Goal: Contribute content: Contribute content

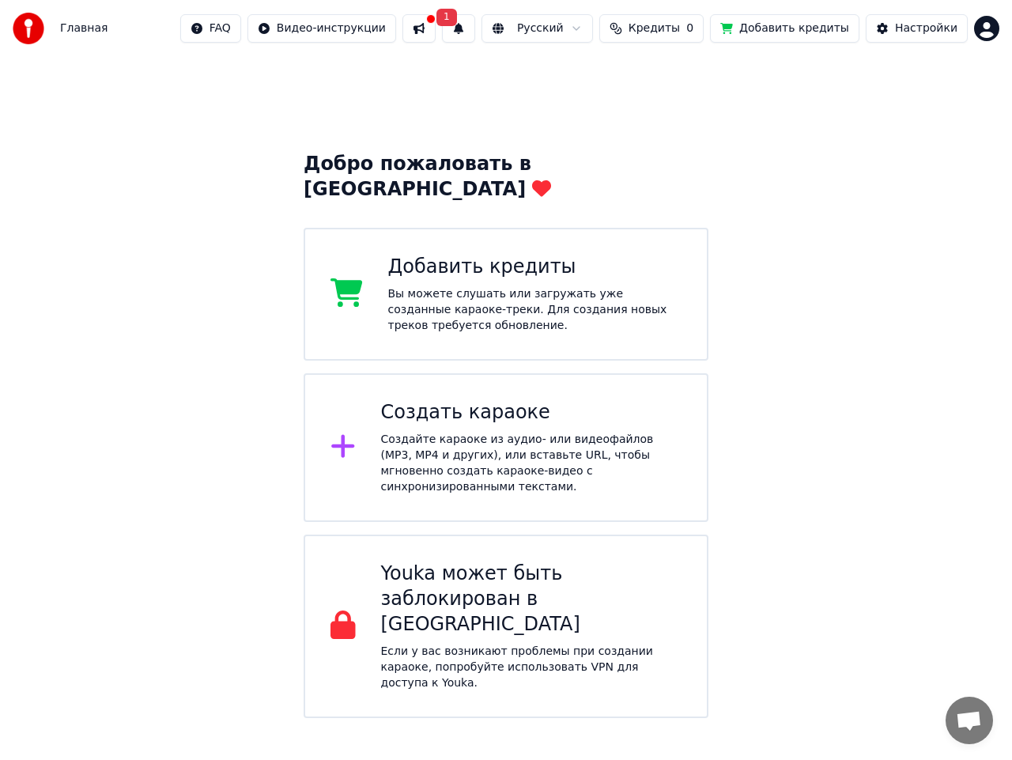
click at [443, 400] on div "Создать караоке" at bounding box center [531, 412] width 301 height 25
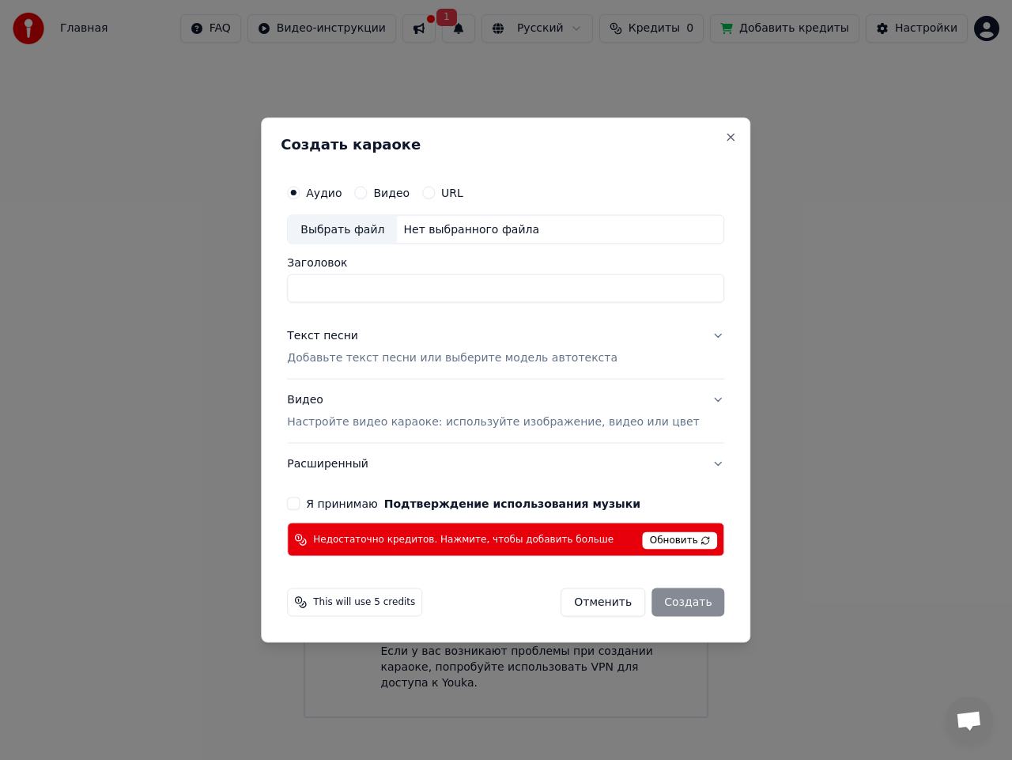
click at [429, 295] on input "Заголовок" at bounding box center [505, 288] width 437 height 28
click at [331, 197] on label "Аудио" at bounding box center [324, 192] width 36 height 11
click at [300, 197] on button "Аудио" at bounding box center [293, 192] width 13 height 13
click at [380, 228] on div "Выбрать файл" at bounding box center [342, 229] width 109 height 28
click at [508, 289] on input "**********" at bounding box center [505, 288] width 437 height 28
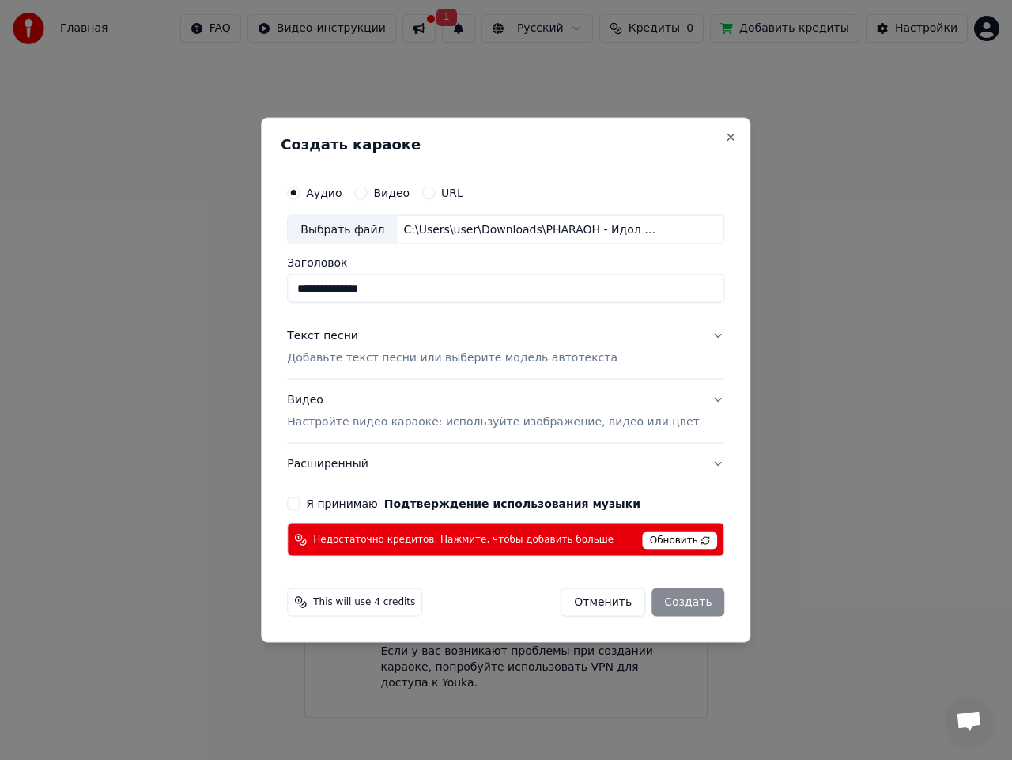
type input "**********"
click at [424, 361] on p "Добавьте текст песни или выберите модель автотекста" at bounding box center [452, 358] width 330 height 16
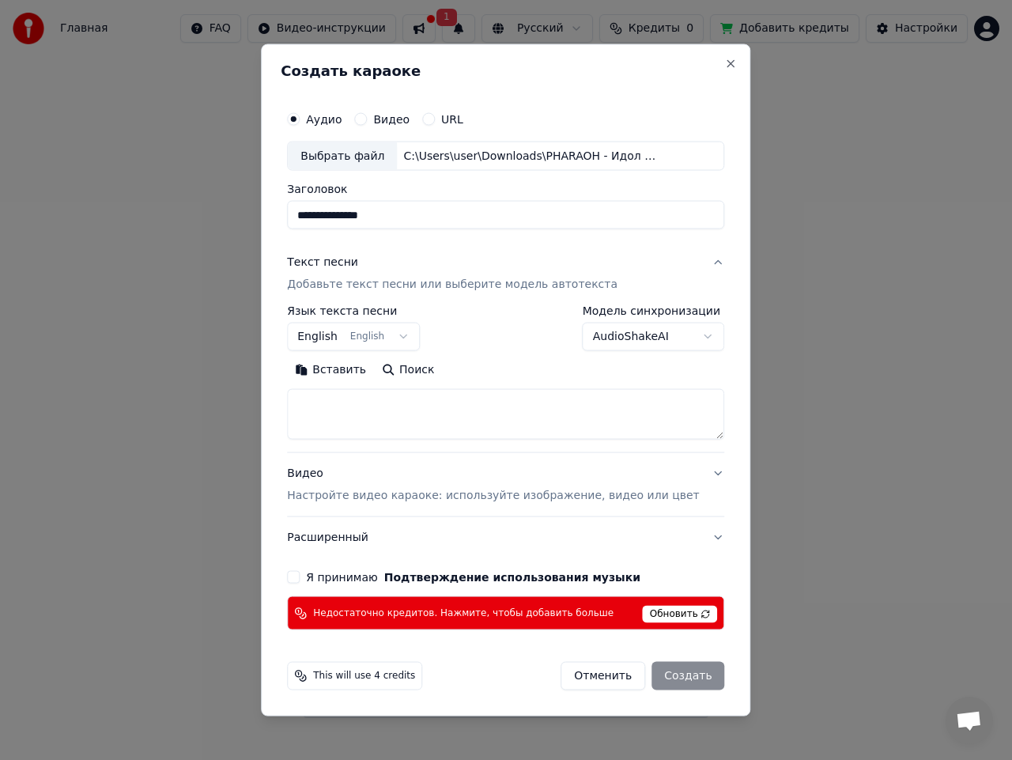
click at [413, 333] on button "English English" at bounding box center [353, 337] width 133 height 28
click at [417, 336] on body "**********" at bounding box center [506, 359] width 1012 height 718
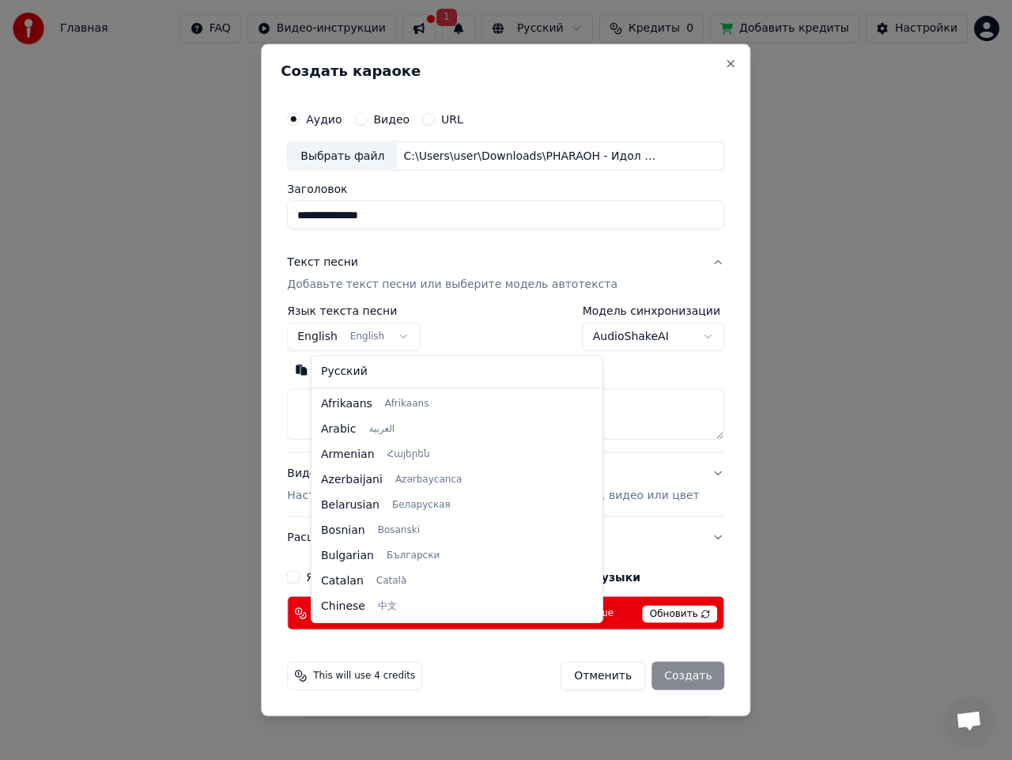
click at [417, 336] on body "**********" at bounding box center [506, 359] width 1012 height 718
select select "**"
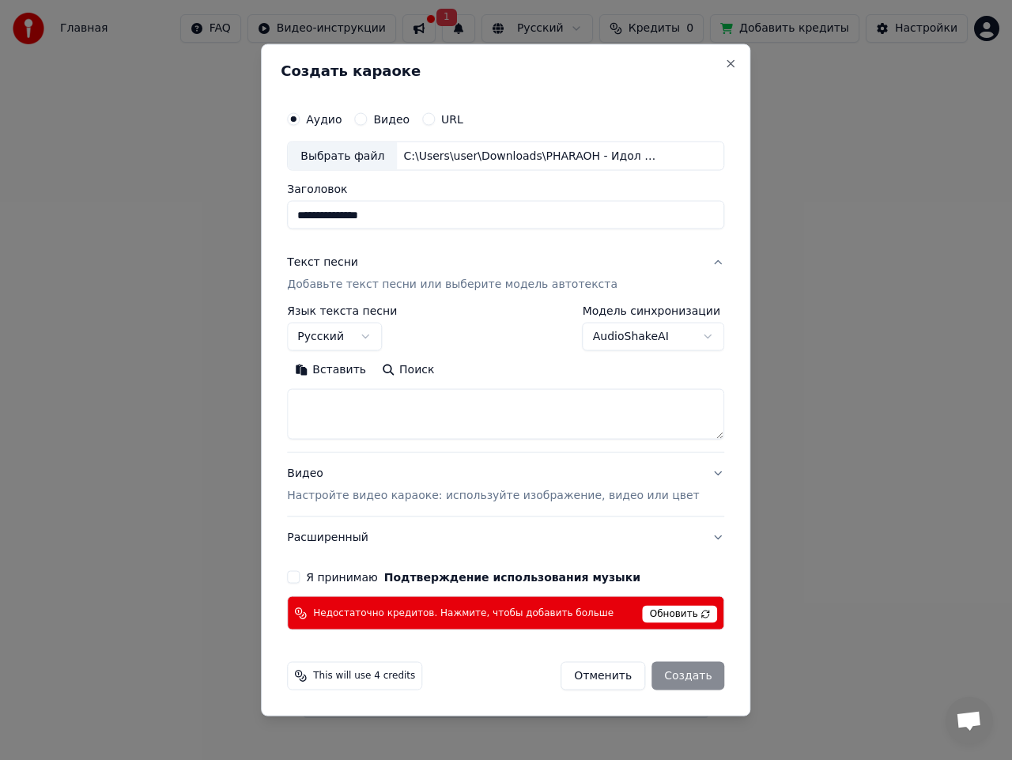
click at [405, 413] on textarea at bounding box center [505, 414] width 437 height 51
click at [696, 334] on body "**********" at bounding box center [506, 359] width 1012 height 718
click at [704, 319] on body "**********" at bounding box center [506, 359] width 1012 height 718
click at [368, 392] on textarea at bounding box center [505, 414] width 437 height 51
paste textarea "**********"
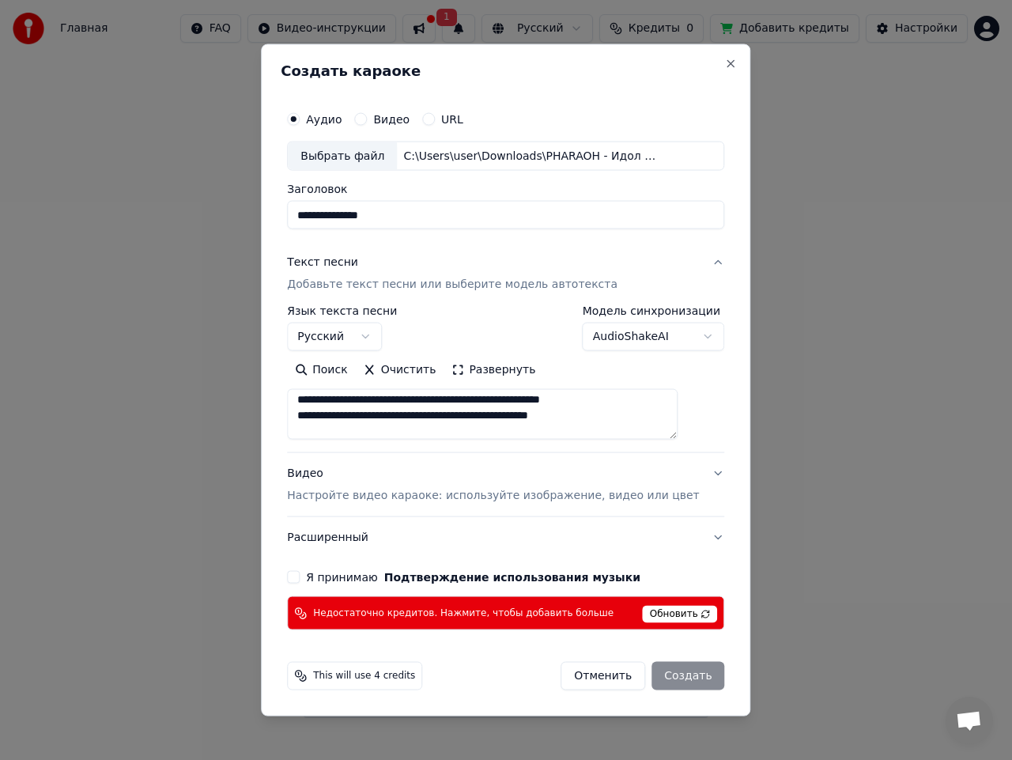
scroll to position [478, 0]
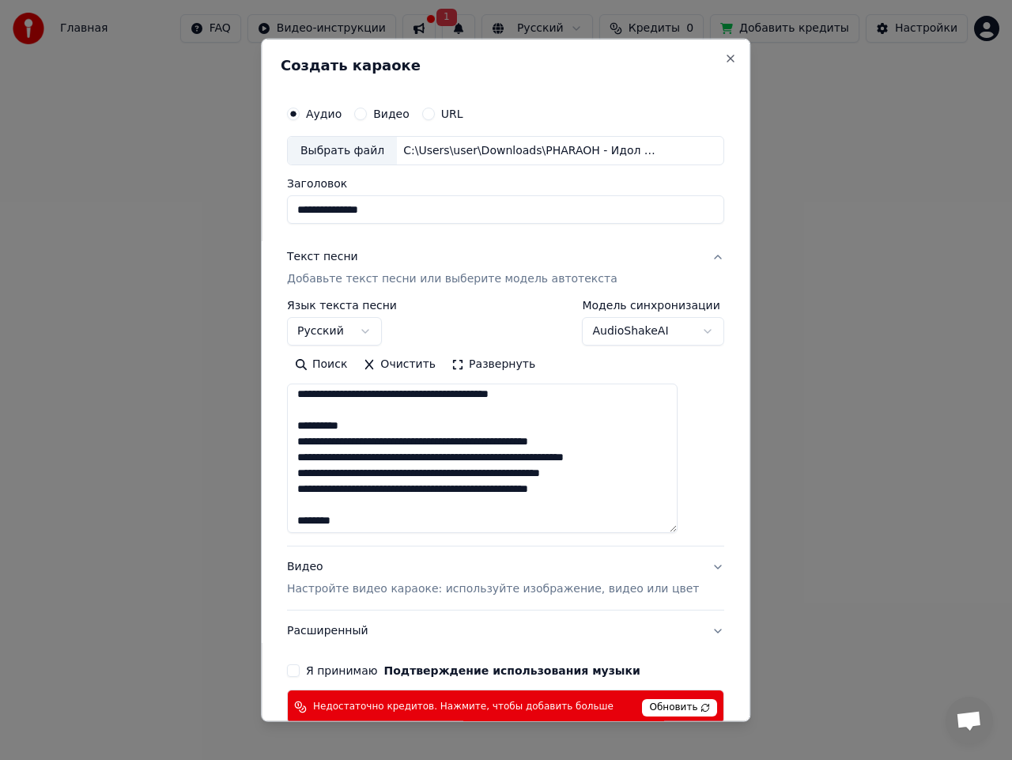
drag, startPoint x: 696, startPoint y: 436, endPoint x: 703, endPoint y: 533, distance: 97.5
click at [703, 533] on div "**********" at bounding box center [505, 380] width 489 height 684
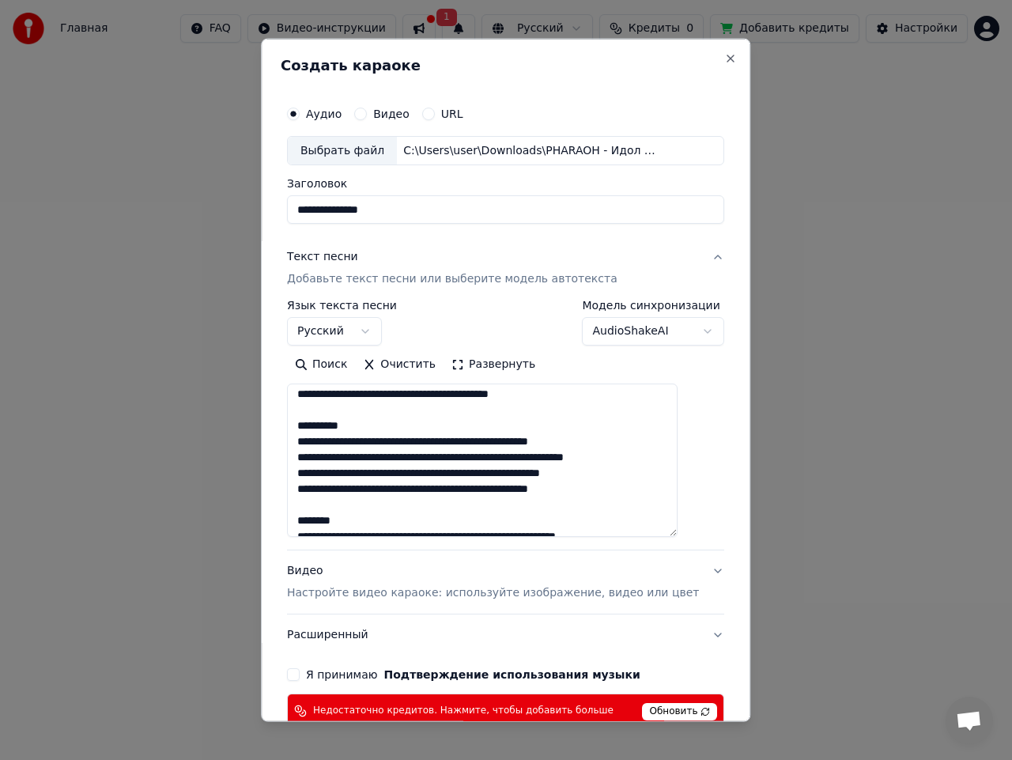
drag, startPoint x: 366, startPoint y: 442, endPoint x: 313, endPoint y: 442, distance: 53.0
click at [313, 442] on textarea at bounding box center [482, 459] width 391 height 153
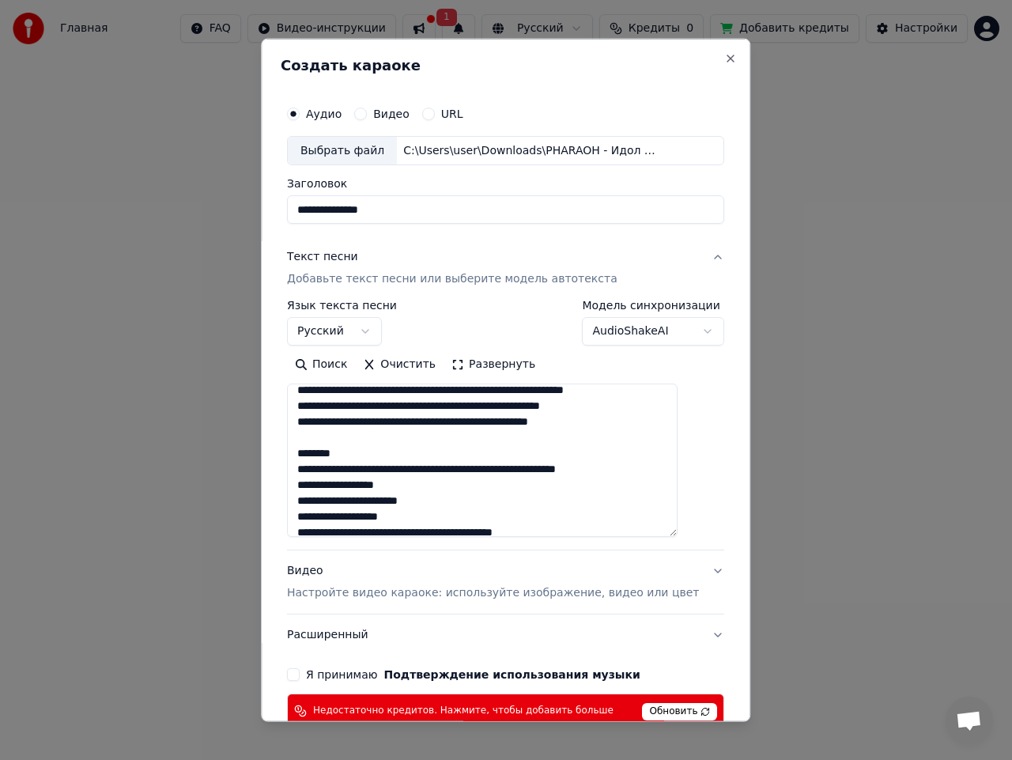
scroll to position [557, 0]
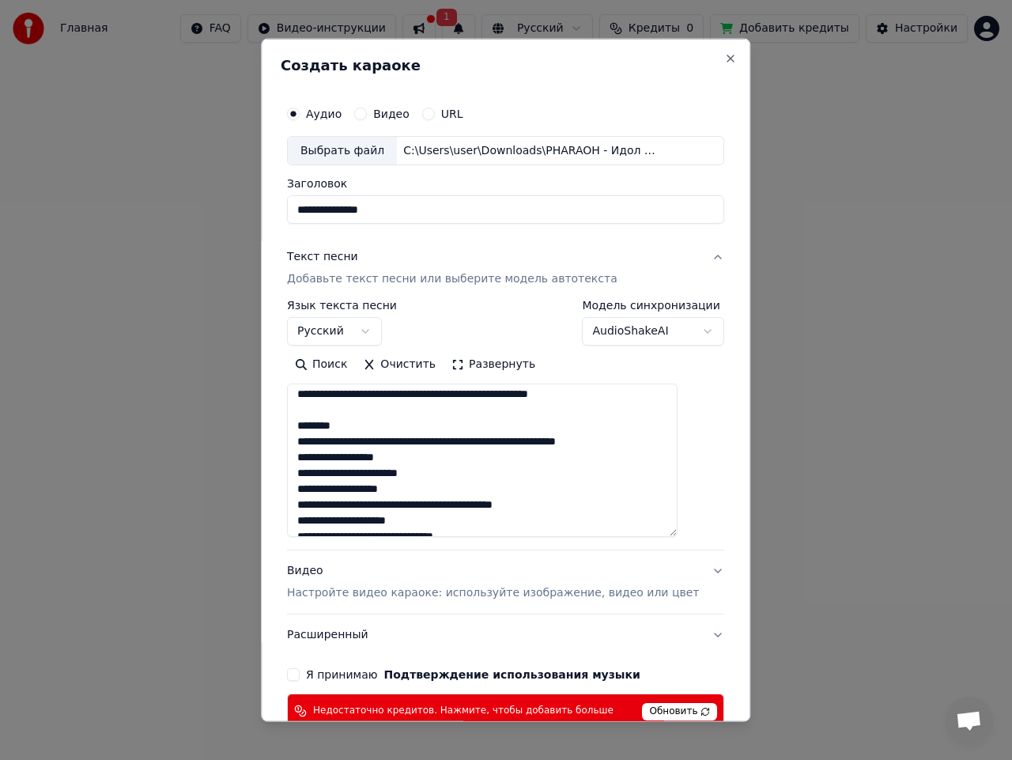
drag, startPoint x: 387, startPoint y: 449, endPoint x: 302, endPoint y: 440, distance: 85.0
click at [302, 440] on div "**********" at bounding box center [506, 412] width 450 height 643
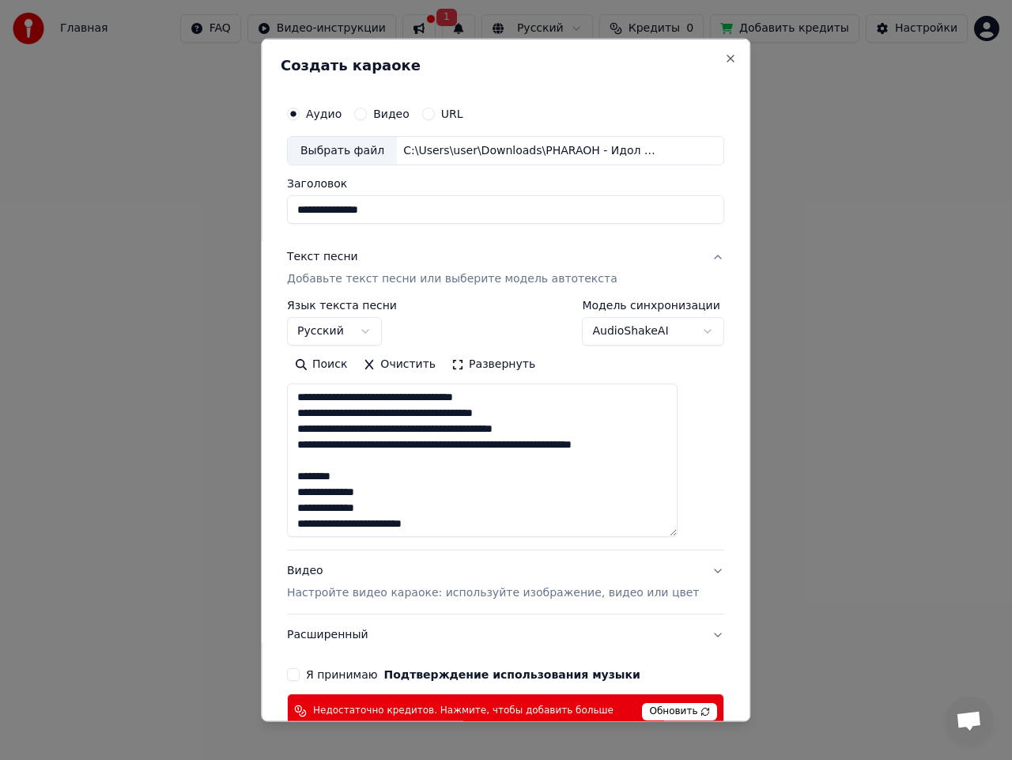
scroll to position [241, 0]
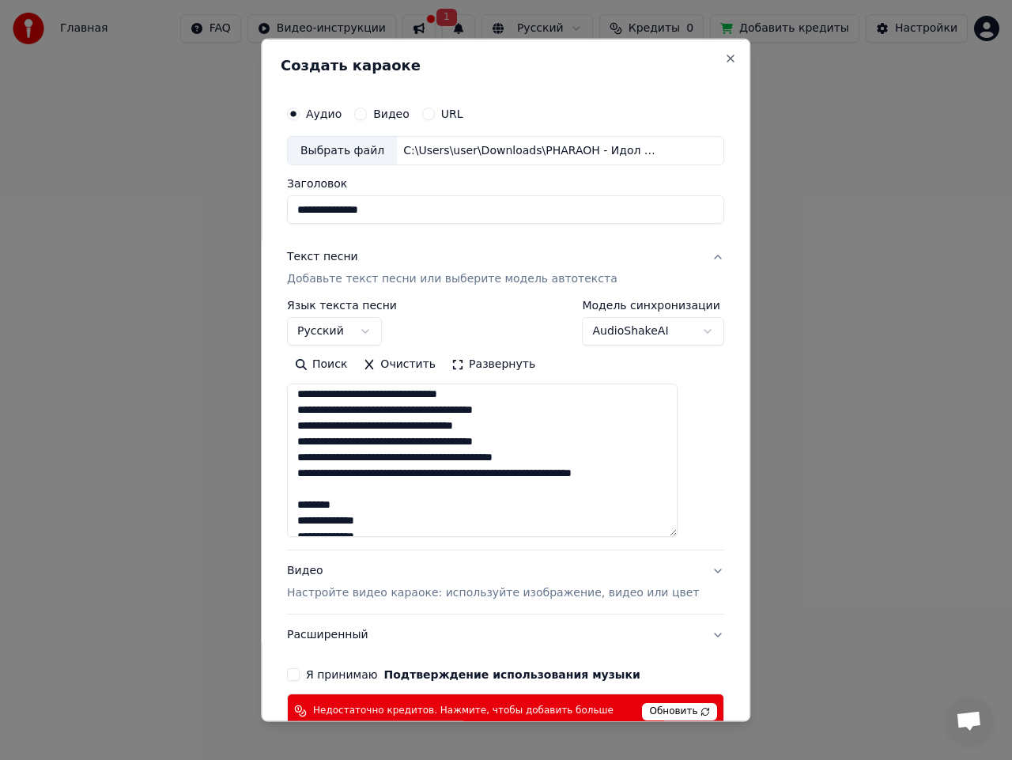
drag, startPoint x: 372, startPoint y: 513, endPoint x: 320, endPoint y: 513, distance: 52.2
click at [320, 513] on textarea at bounding box center [482, 459] width 391 height 153
drag, startPoint x: 391, startPoint y: 523, endPoint x: 285, endPoint y: 514, distance: 105.5
click at [285, 514] on div "**********" at bounding box center [505, 380] width 489 height 684
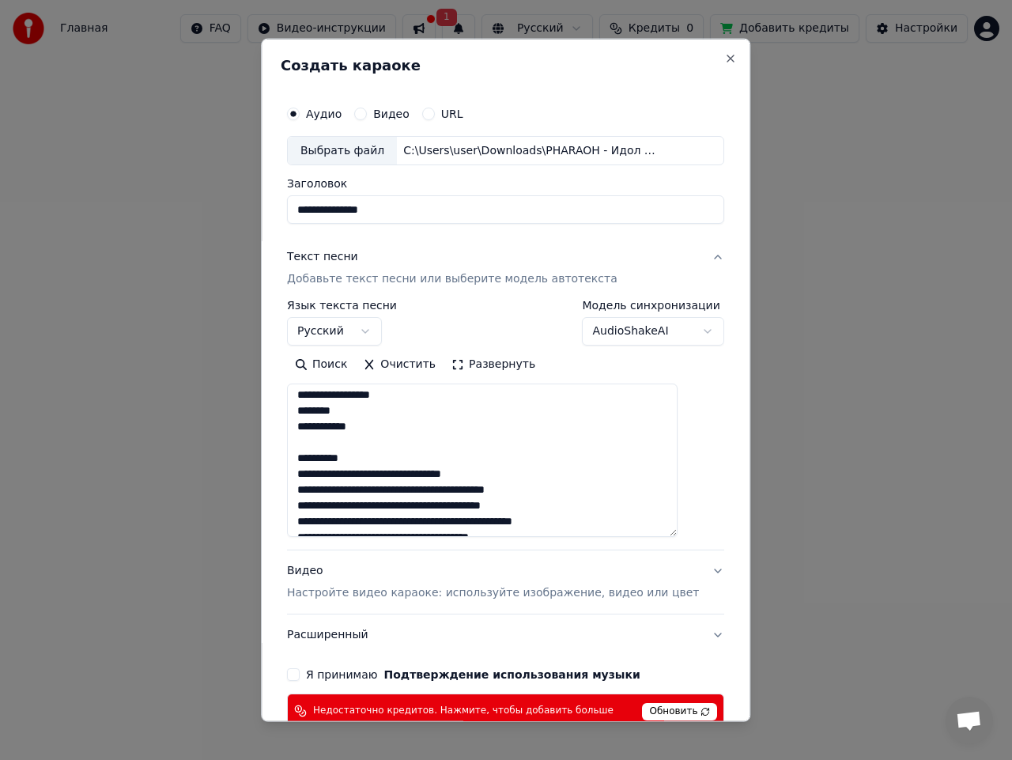
scroll to position [0, 0]
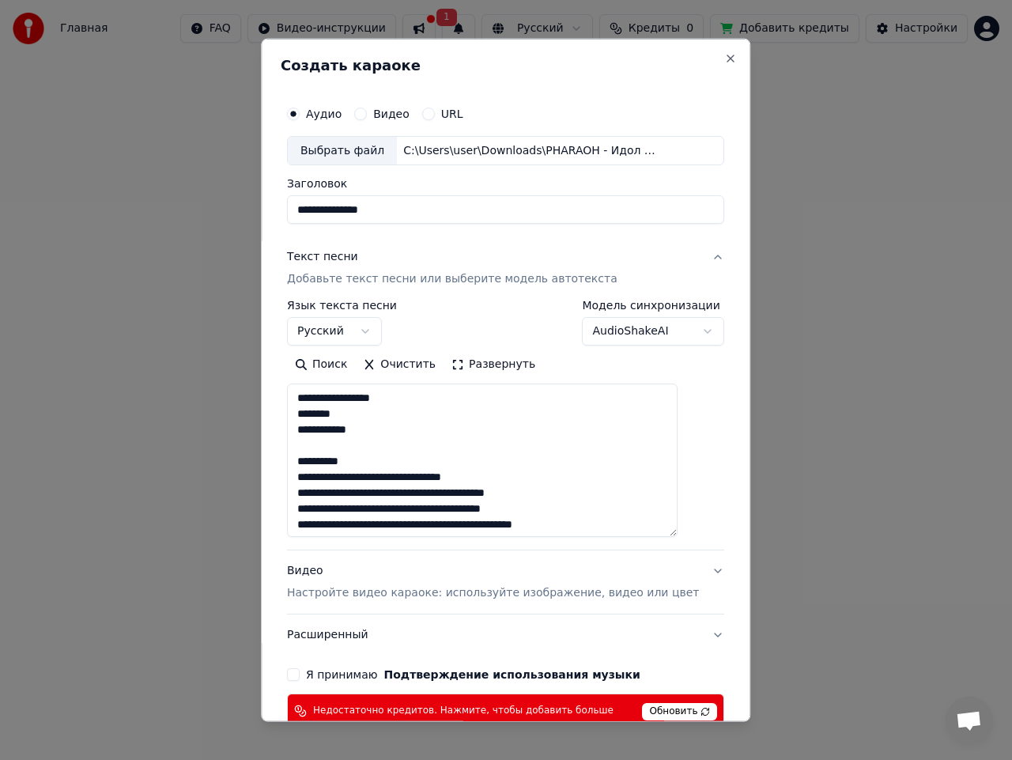
drag, startPoint x: 412, startPoint y: 463, endPoint x: 305, endPoint y: 454, distance: 107.2
click at [305, 454] on textarea at bounding box center [482, 459] width 391 height 153
drag, startPoint x: 422, startPoint y: 395, endPoint x: 395, endPoint y: 397, distance: 27.8
click at [395, 397] on textarea at bounding box center [482, 459] width 391 height 153
drag, startPoint x: 399, startPoint y: 408, endPoint x: 342, endPoint y: 413, distance: 57.1
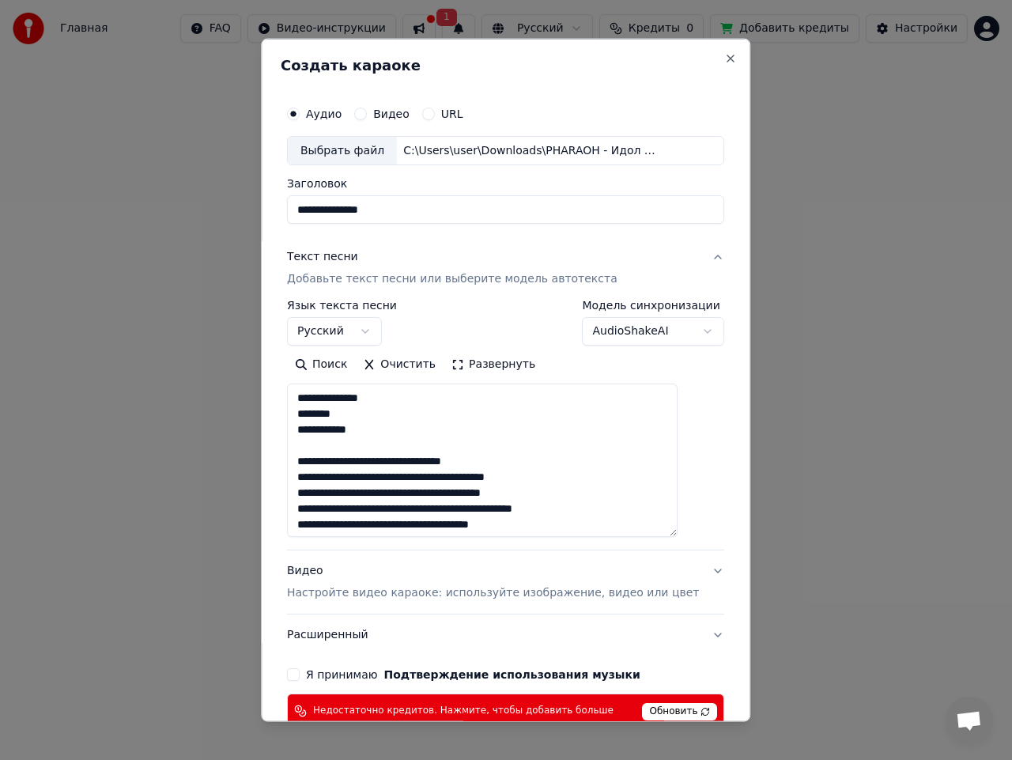
click at [342, 413] on textarea at bounding box center [482, 459] width 391 height 153
drag, startPoint x: 390, startPoint y: 432, endPoint x: 343, endPoint y: 432, distance: 46.6
click at [343, 432] on textarea at bounding box center [482, 459] width 391 height 153
click at [343, 404] on textarea at bounding box center [482, 459] width 391 height 153
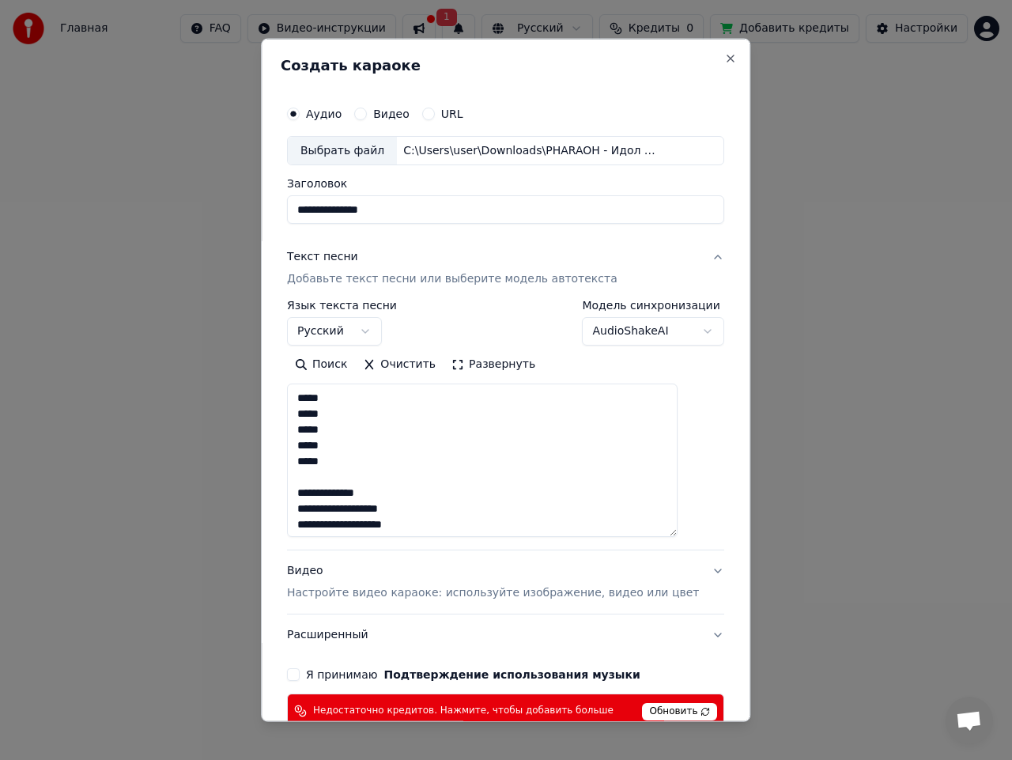
click at [315, 413] on textarea at bounding box center [482, 459] width 391 height 153
drag, startPoint x: 433, startPoint y: 442, endPoint x: 410, endPoint y: 440, distance: 23.1
click at [410, 440] on textarea at bounding box center [482, 459] width 391 height 153
drag, startPoint x: 408, startPoint y: 465, endPoint x: 391, endPoint y: 464, distance: 16.6
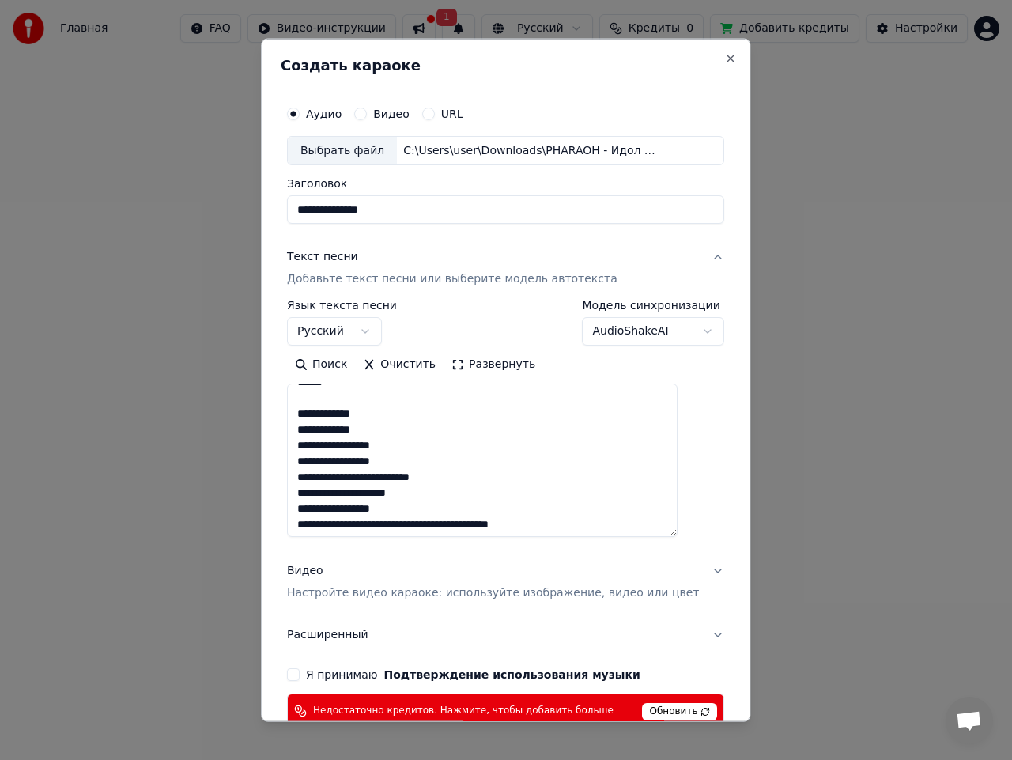
click at [391, 464] on textarea at bounding box center [482, 459] width 391 height 153
drag, startPoint x: 469, startPoint y: 481, endPoint x: 392, endPoint y: 475, distance: 76.9
click at [392, 475] on textarea at bounding box center [482, 459] width 391 height 153
drag, startPoint x: 437, startPoint y: 489, endPoint x: 395, endPoint y: 491, distance: 41.9
click at [395, 491] on textarea at bounding box center [482, 459] width 391 height 153
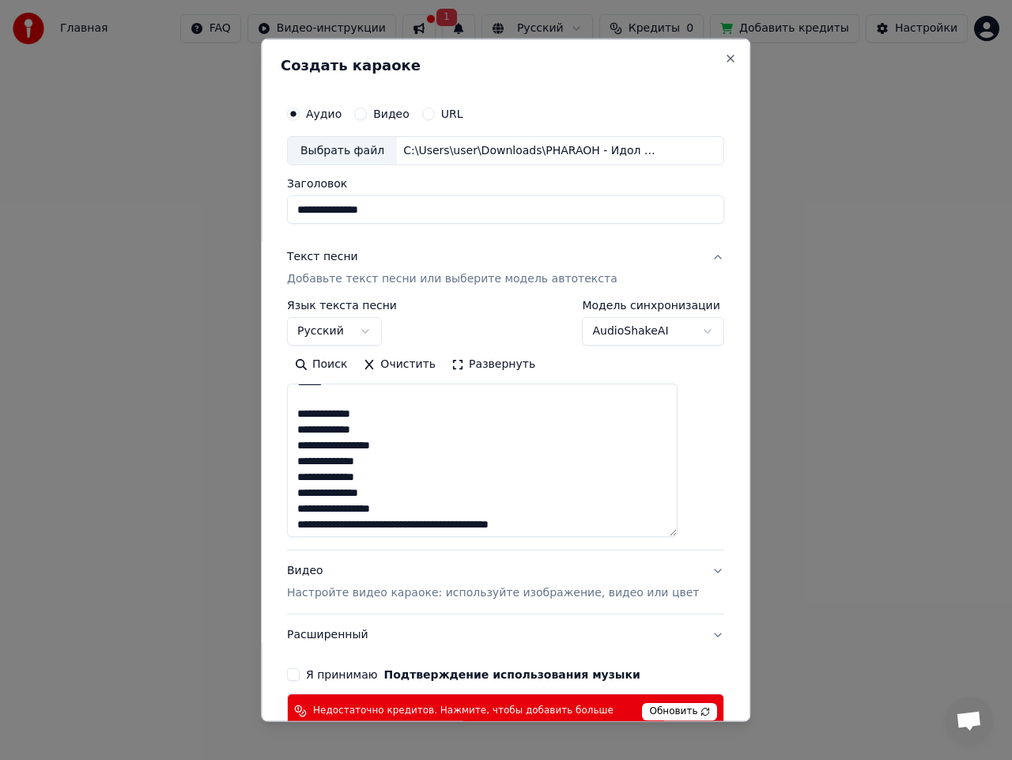
drag, startPoint x: 387, startPoint y: 462, endPoint x: 329, endPoint y: 432, distance: 65.1
click at [312, 417] on textarea at bounding box center [482, 459] width 391 height 153
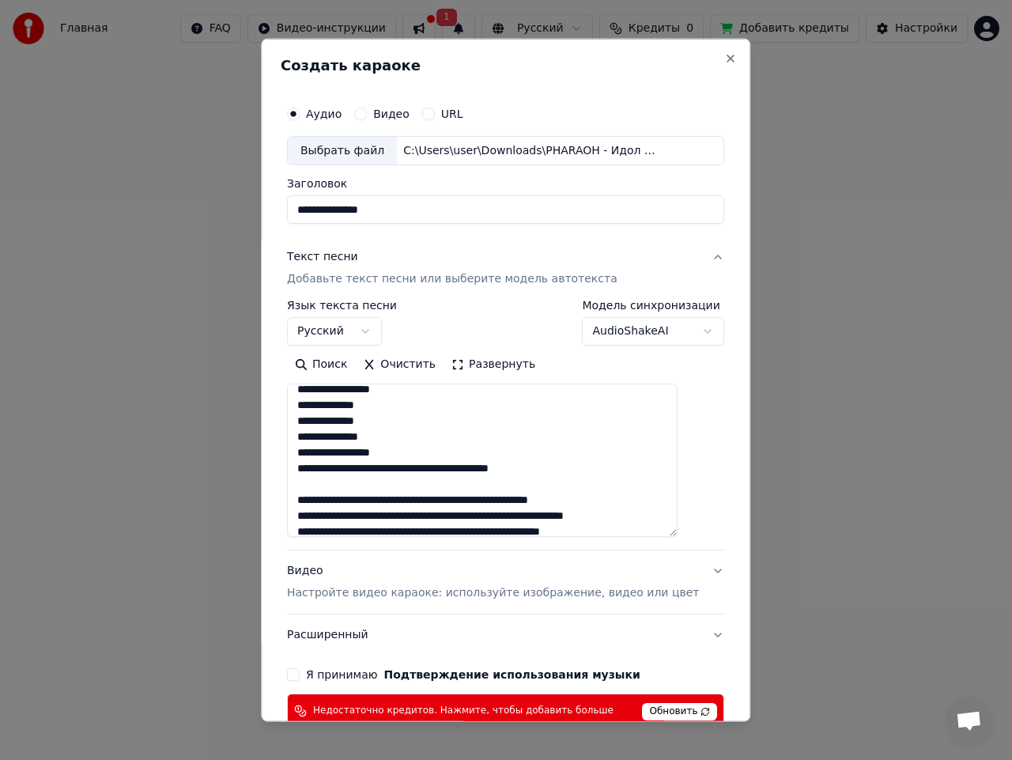
scroll to position [632, 0]
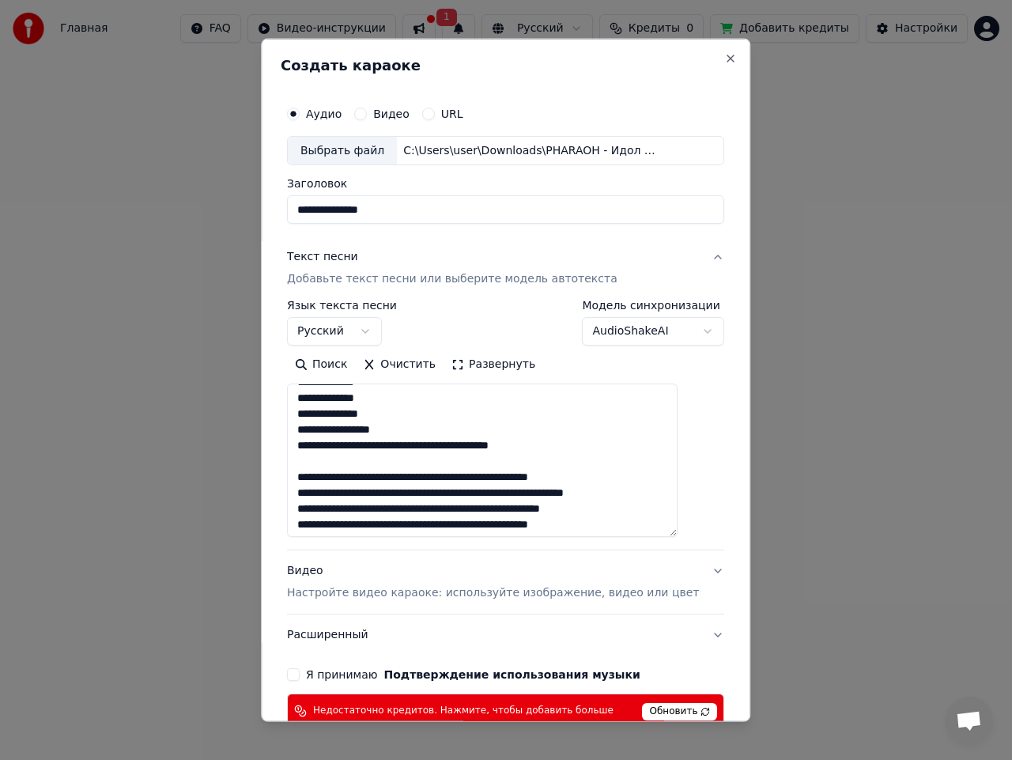
drag, startPoint x: 591, startPoint y: 446, endPoint x: 311, endPoint y: 399, distance: 284.5
click at [311, 399] on textarea at bounding box center [482, 459] width 391 height 153
paste textarea "**********"
click at [455, 425] on textarea at bounding box center [482, 459] width 391 height 153
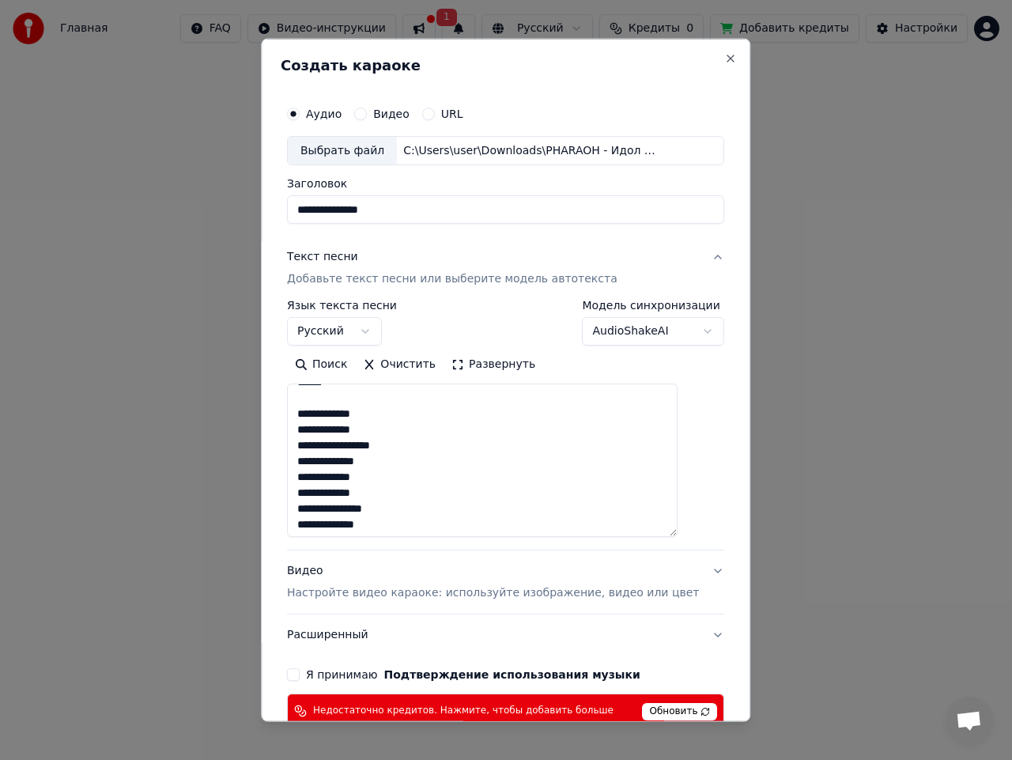
click at [454, 451] on textarea at bounding box center [482, 459] width 391 height 153
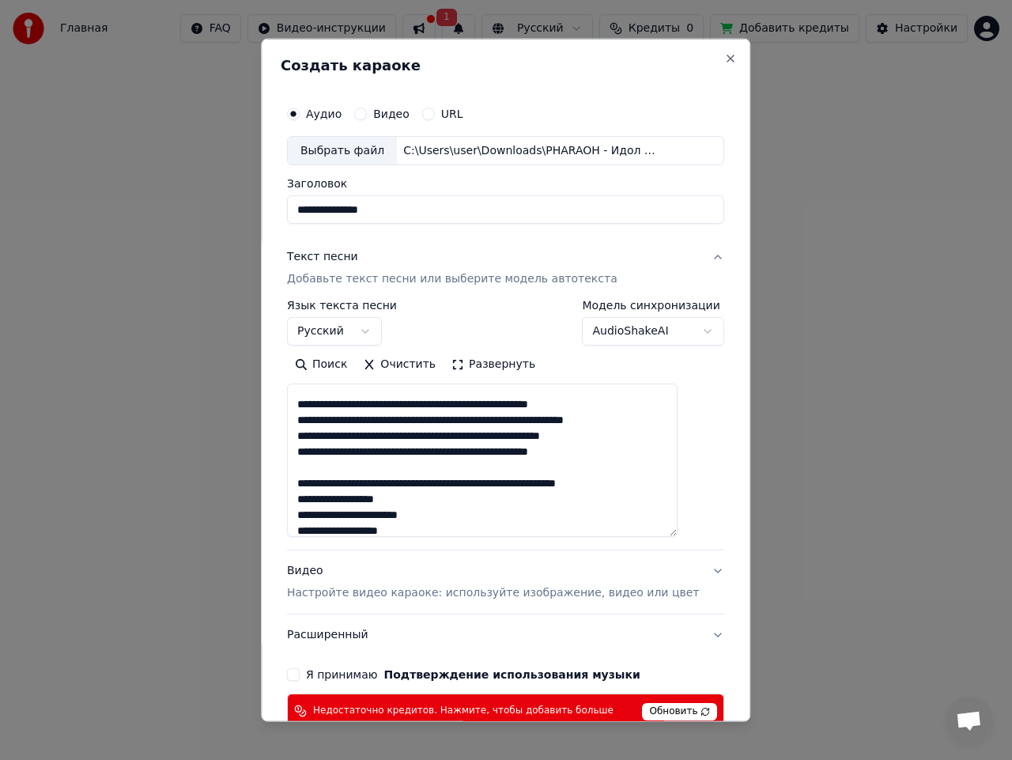
scroll to position [712, 0]
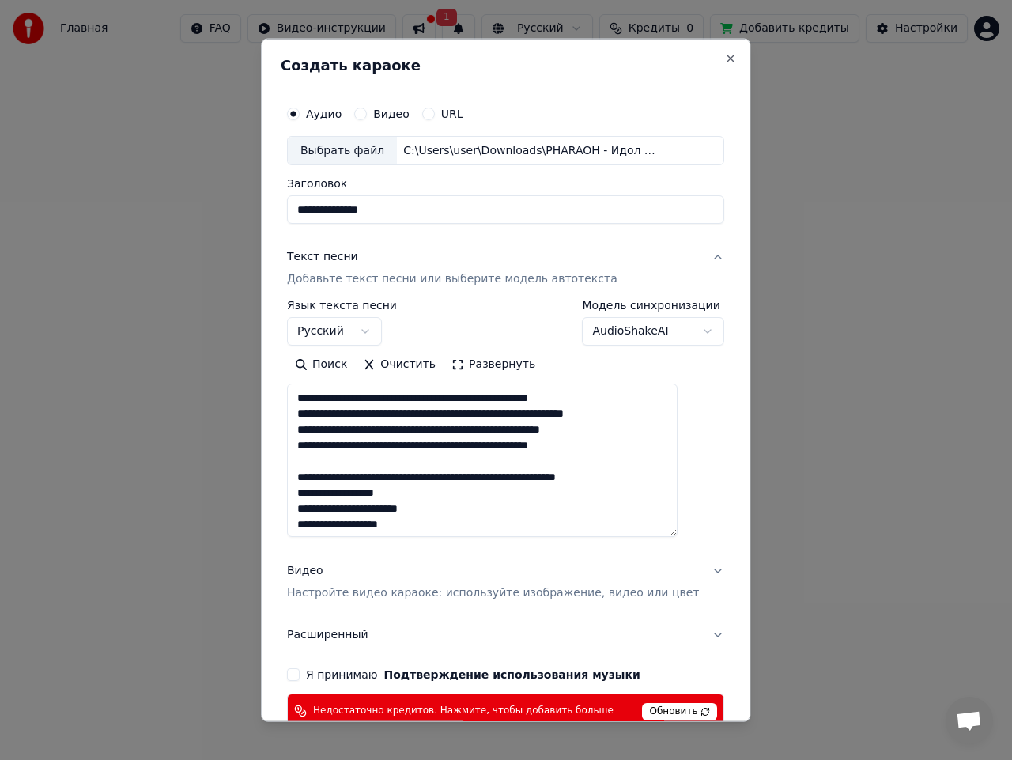
click at [459, 398] on textarea at bounding box center [482, 459] width 391 height 153
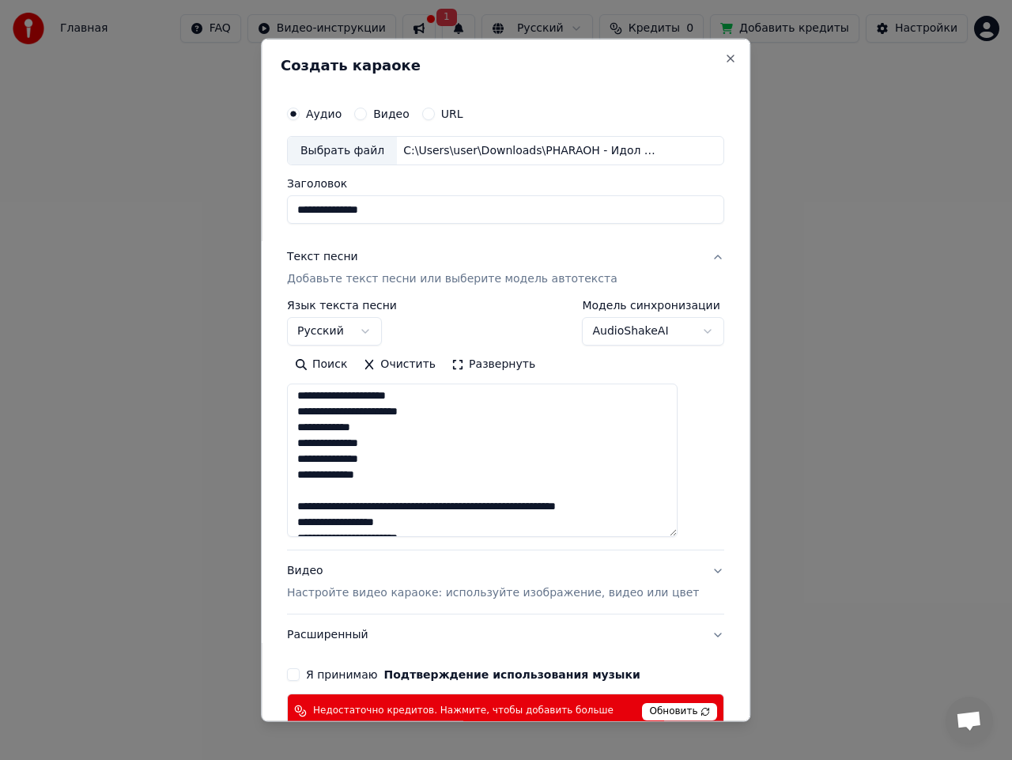
scroll to position [834, 0]
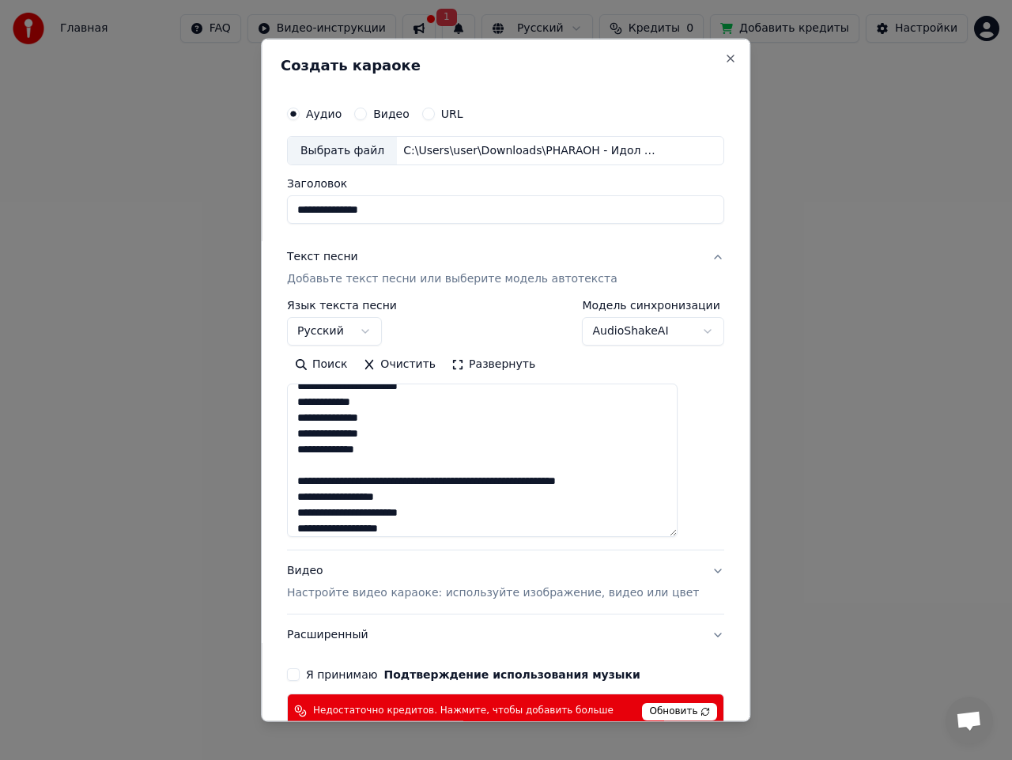
click at [435, 449] on textarea at bounding box center [482, 459] width 391 height 153
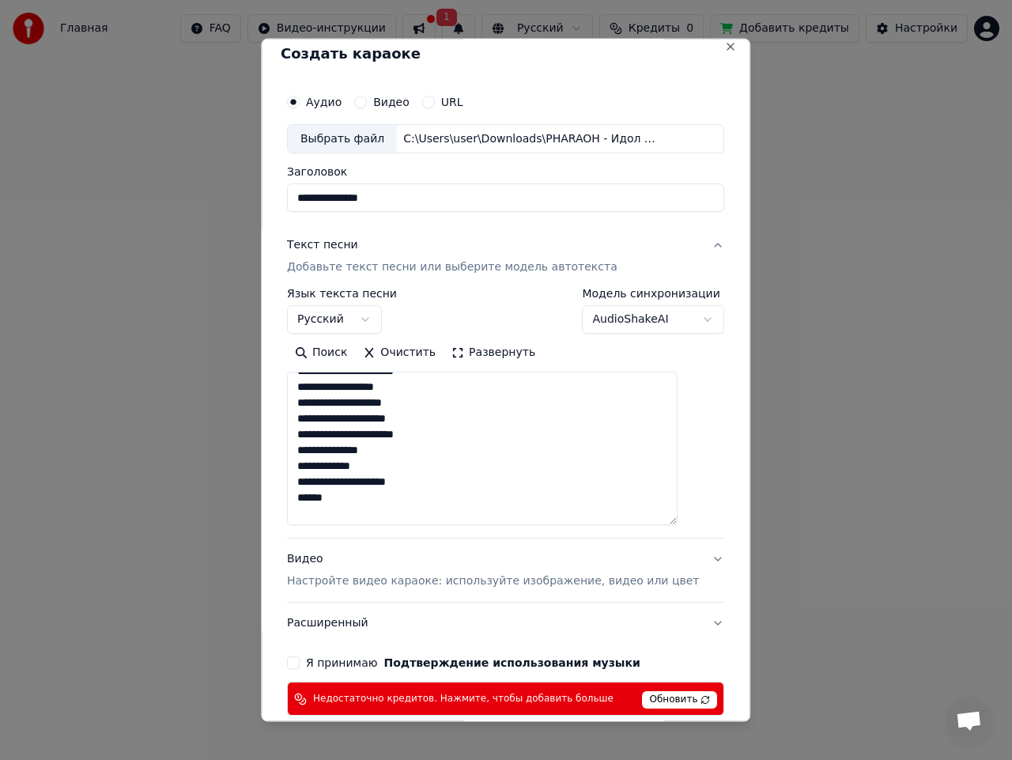
scroll to position [449, 0]
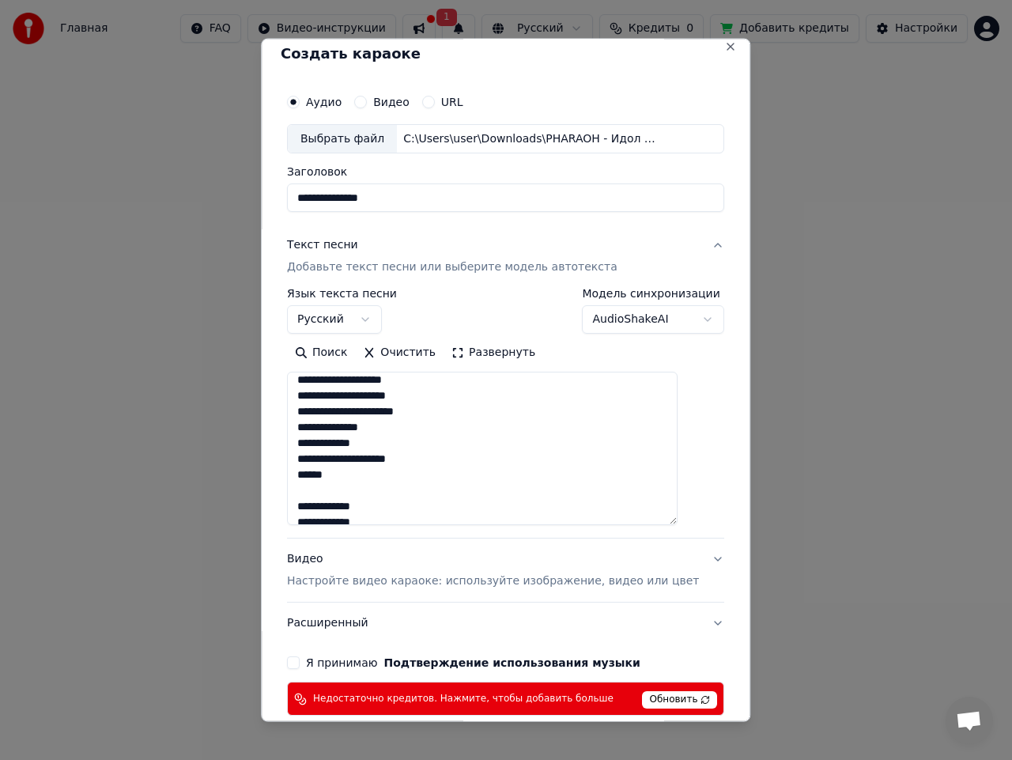
drag, startPoint x: 402, startPoint y: 483, endPoint x: 330, endPoint y: 512, distance: 77.7
click at [311, 504] on textarea at bounding box center [482, 448] width 391 height 153
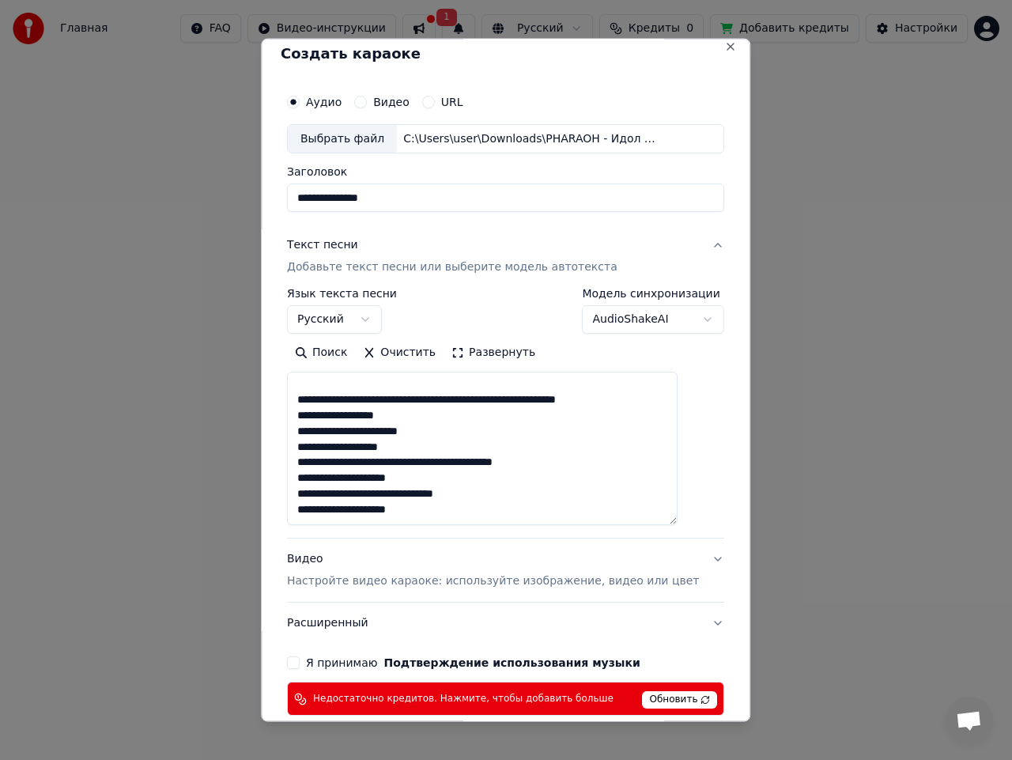
drag, startPoint x: 462, startPoint y: 512, endPoint x: 327, endPoint y: 443, distance: 152.0
click at [306, 401] on textarea at bounding box center [482, 448] width 391 height 153
paste textarea "**********"
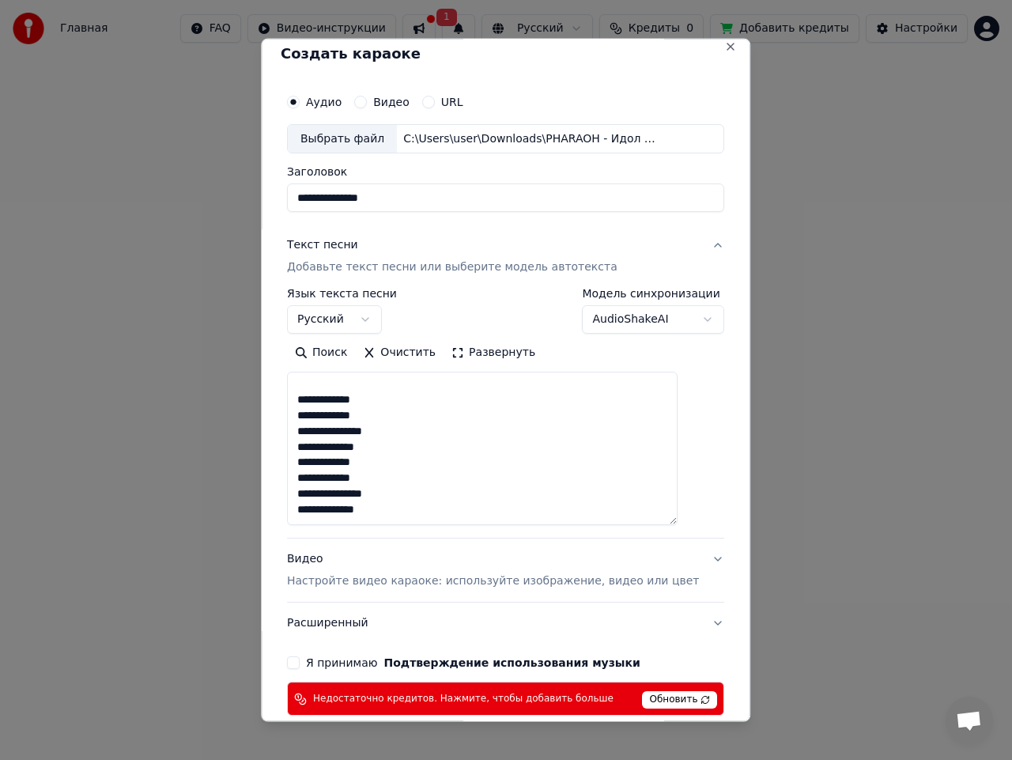
type textarea "**********"
click at [573, 585] on p "Настройте видео караоке: используйте изображение, видео или цвет" at bounding box center [493, 581] width 412 height 16
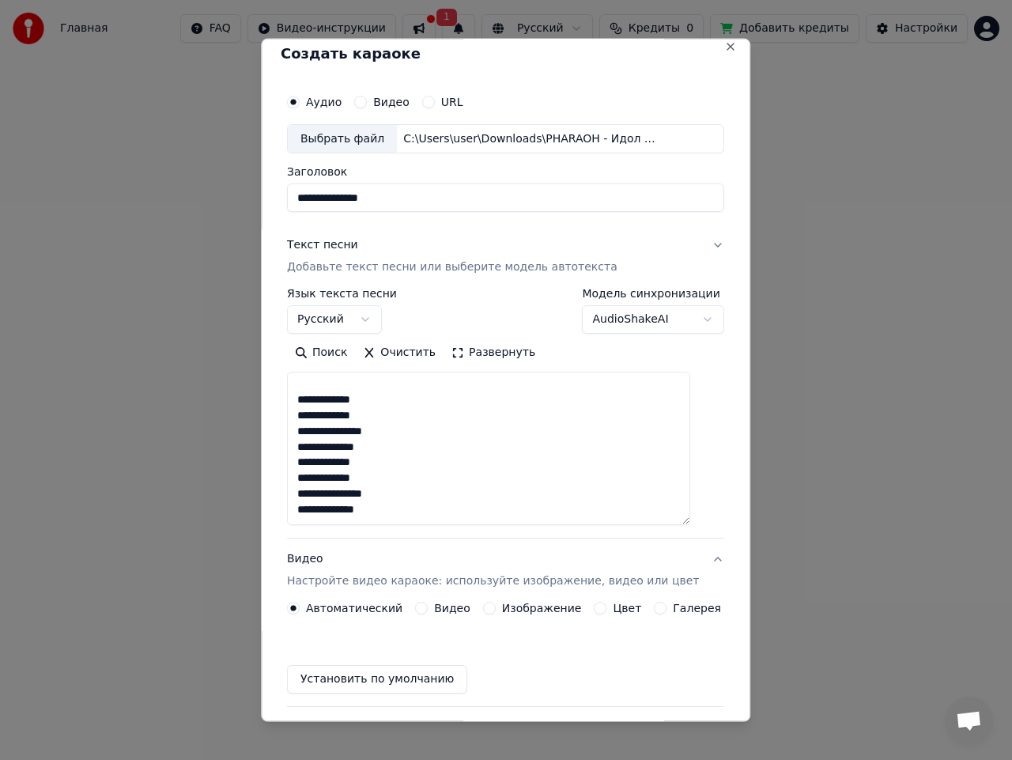
scroll to position [0, 0]
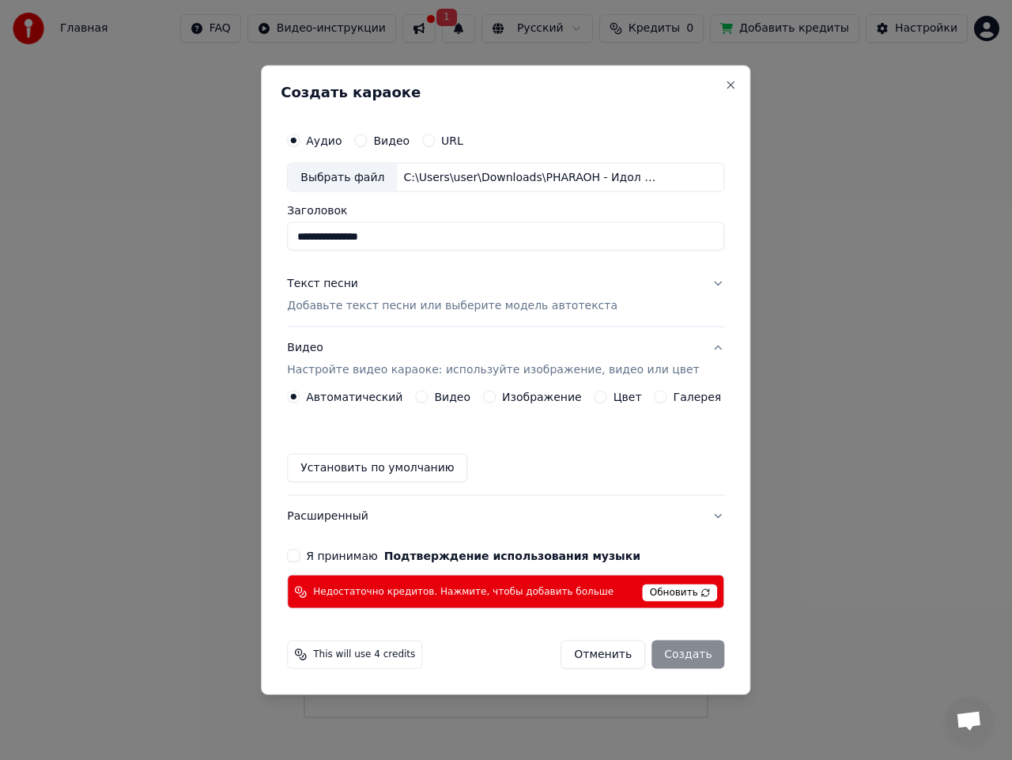
click at [442, 398] on label "Видео" at bounding box center [452, 396] width 36 height 11
click at [428, 398] on button "Видео" at bounding box center [421, 397] width 13 height 13
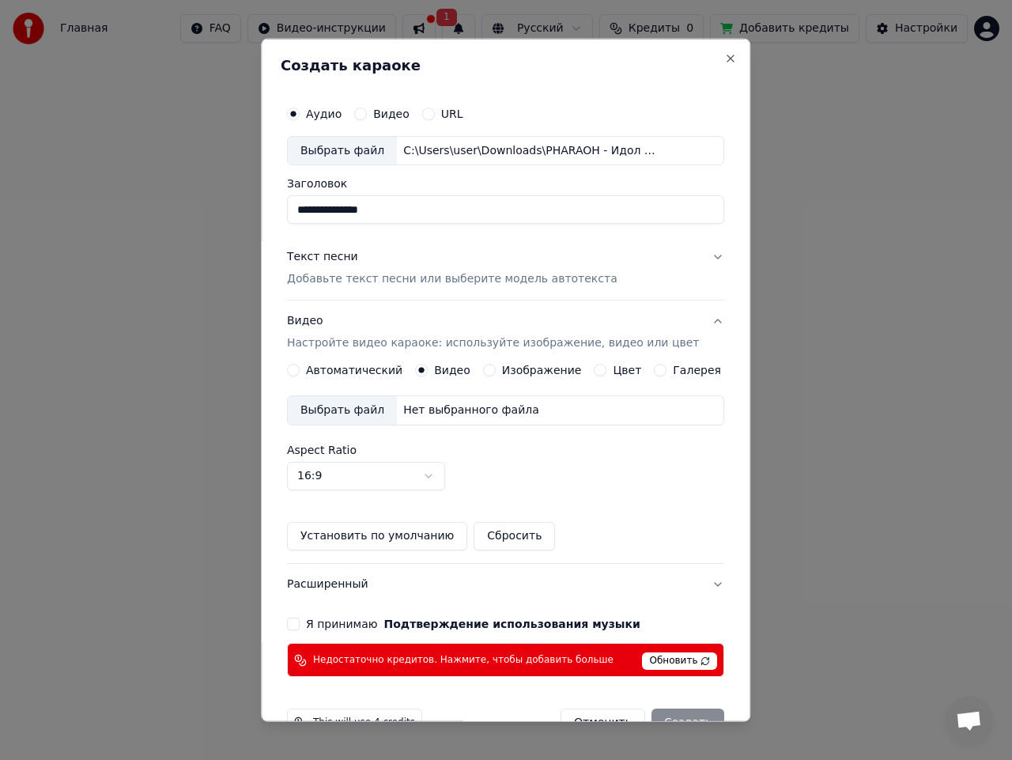
click at [372, 375] on label "Автоматический" at bounding box center [354, 369] width 96 height 11
click at [300, 375] on button "Автоматический" at bounding box center [293, 370] width 13 height 13
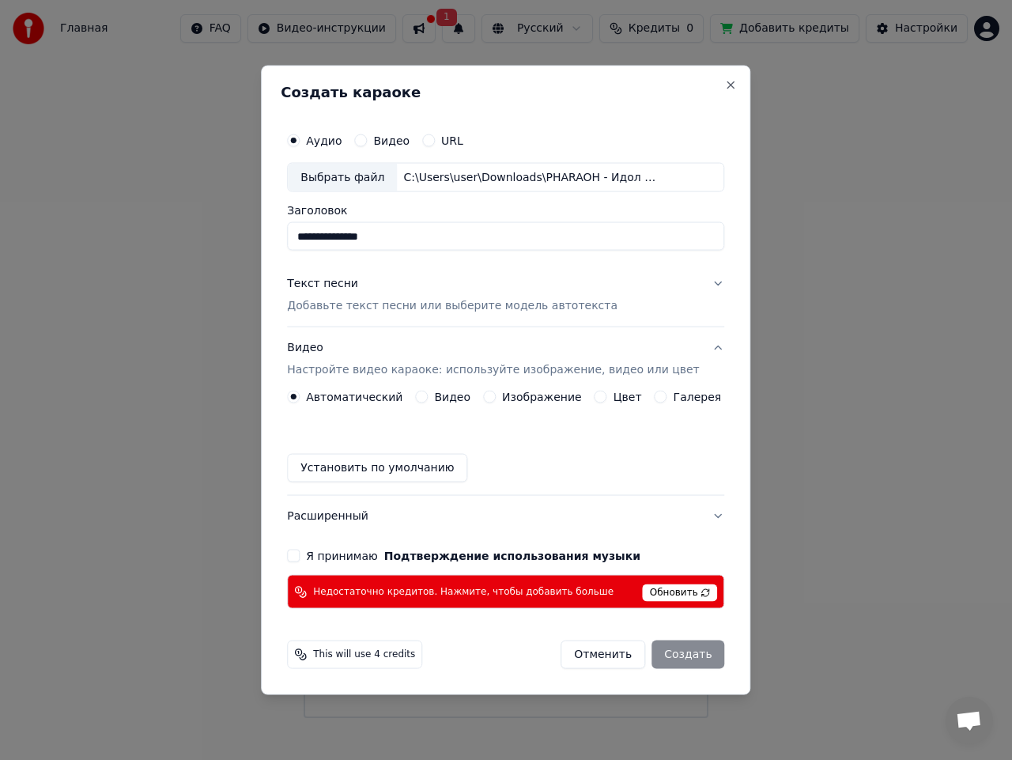
click at [439, 469] on button "Установить по умолчанию" at bounding box center [377, 468] width 180 height 28
click at [377, 468] on button "Установить по умолчанию" at bounding box center [377, 468] width 180 height 28
click at [406, 320] on button "Текст песни Добавьте текст песни или выберите модель автотекста" at bounding box center [505, 294] width 437 height 63
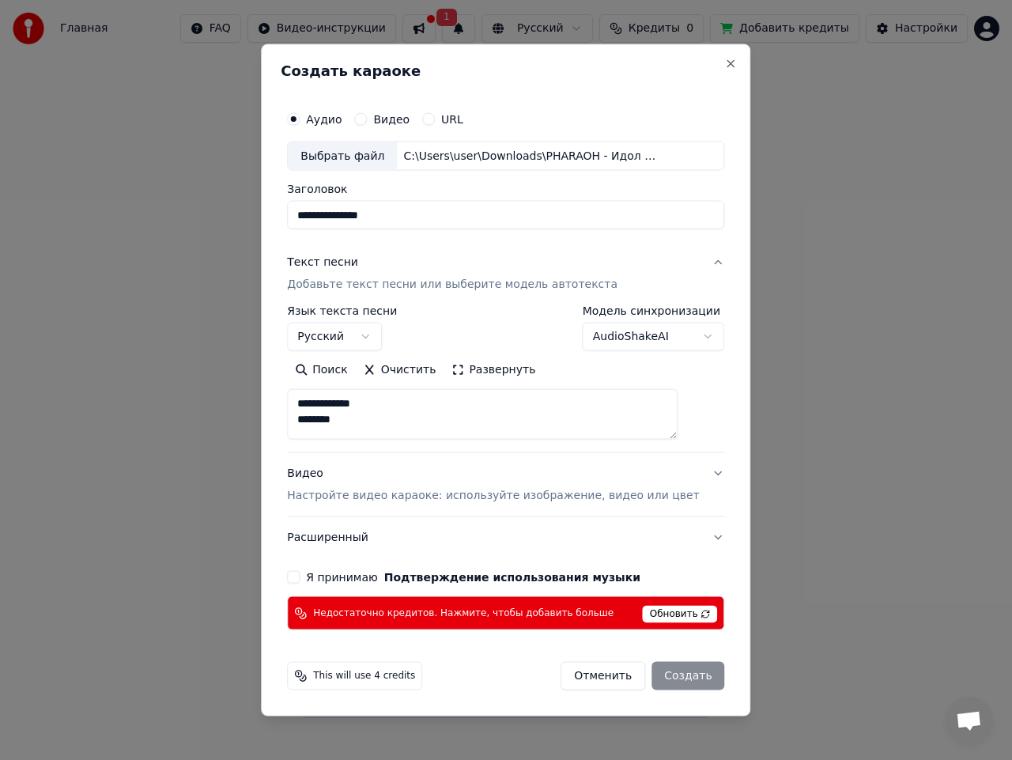
click at [300, 573] on button "Я принимаю Подтверждение использования музыки" at bounding box center [293, 577] width 13 height 13
click at [660, 678] on div "Отменить Создать" at bounding box center [643, 676] width 164 height 28
click at [444, 410] on textarea at bounding box center [482, 414] width 391 height 51
type textarea "**********"
click at [655, 678] on div "Отменить Создать" at bounding box center [643, 676] width 164 height 28
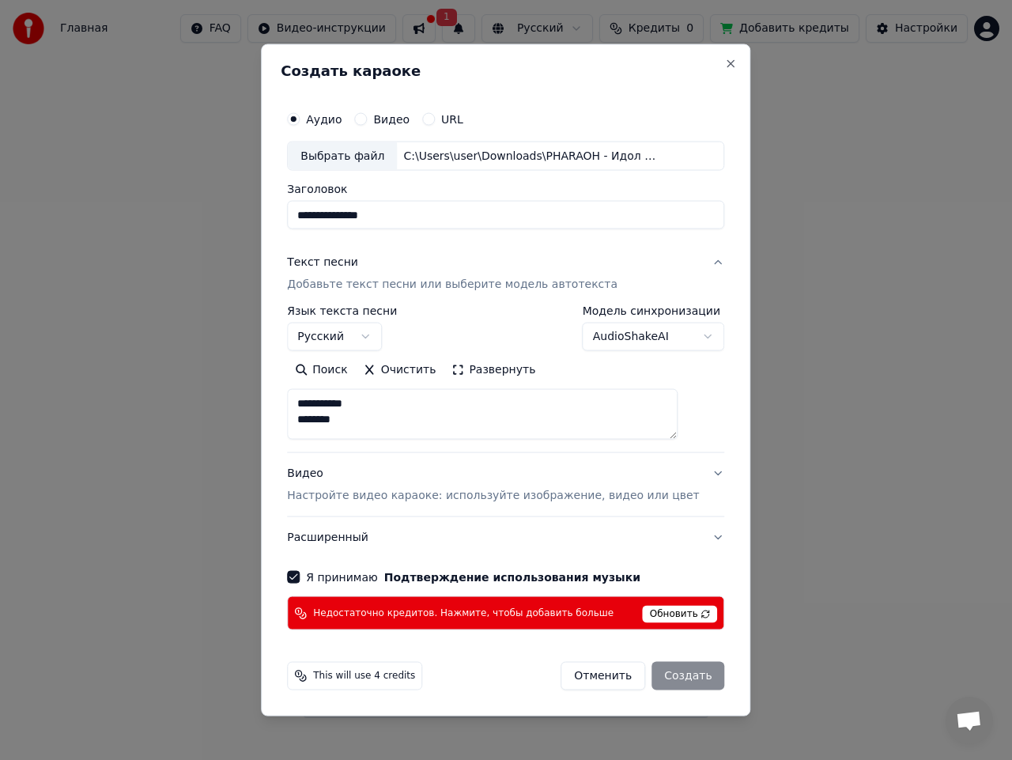
click at [654, 615] on span "Обновить" at bounding box center [680, 614] width 75 height 17
click at [655, 614] on span "Обновить" at bounding box center [680, 614] width 75 height 17
click at [663, 666] on div "Отменить Создать" at bounding box center [643, 676] width 164 height 28
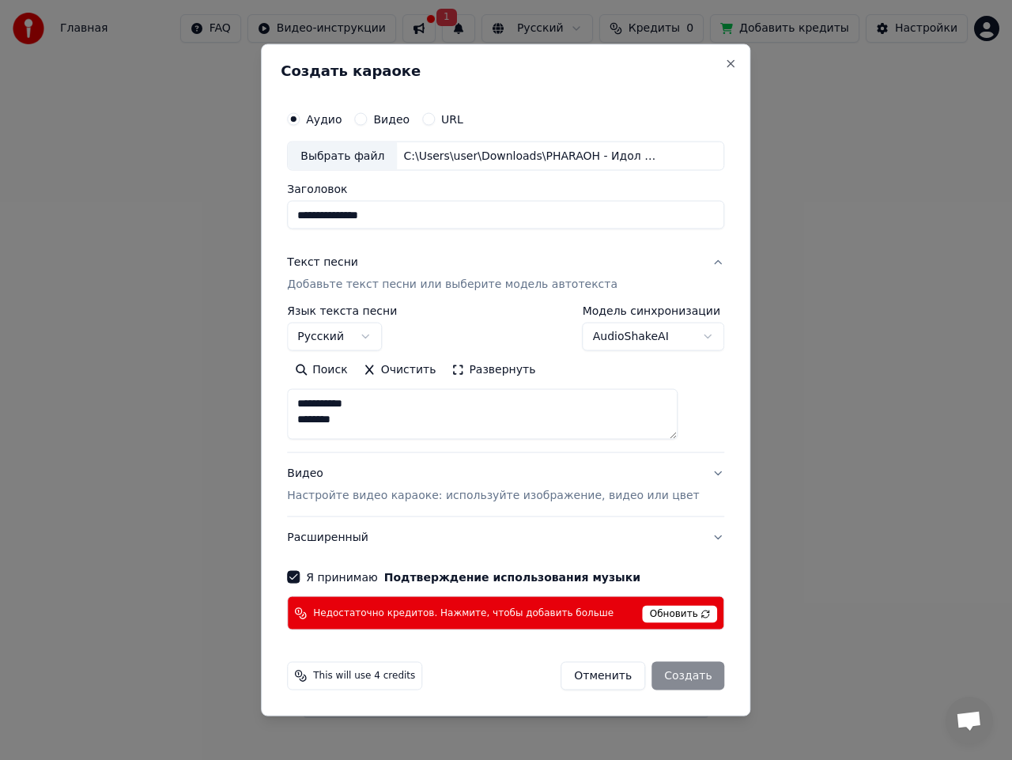
click at [365, 539] on button "Расширенный" at bounding box center [505, 537] width 437 height 41
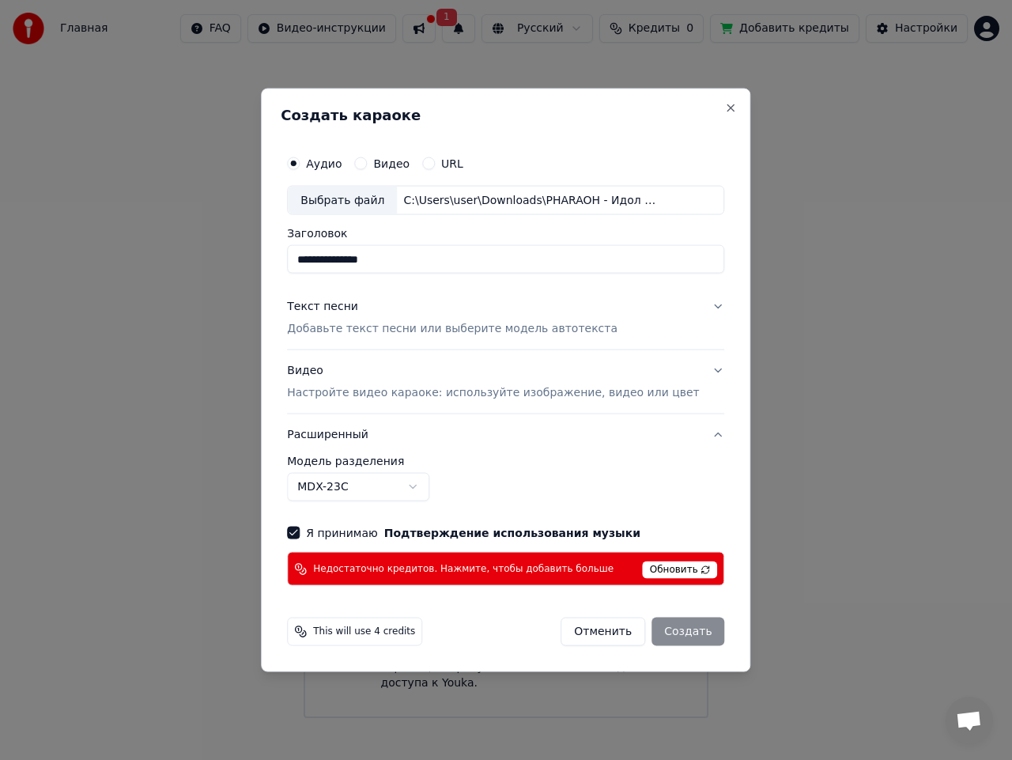
click at [357, 489] on body "**********" at bounding box center [506, 359] width 1012 height 718
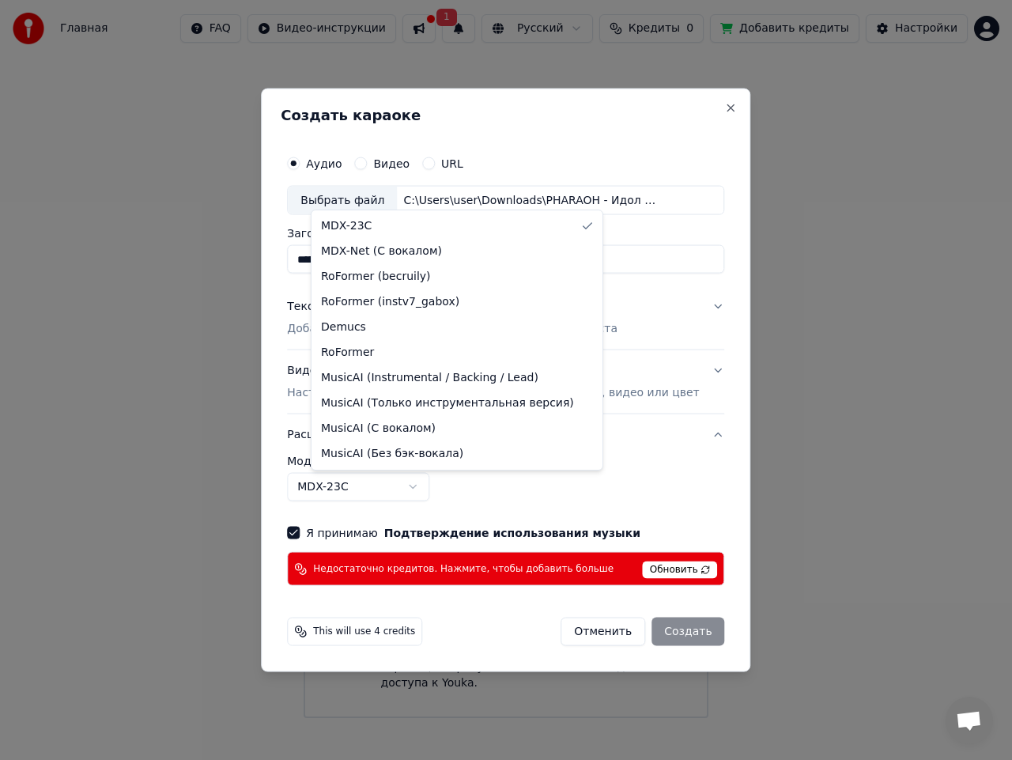
select select "**********"
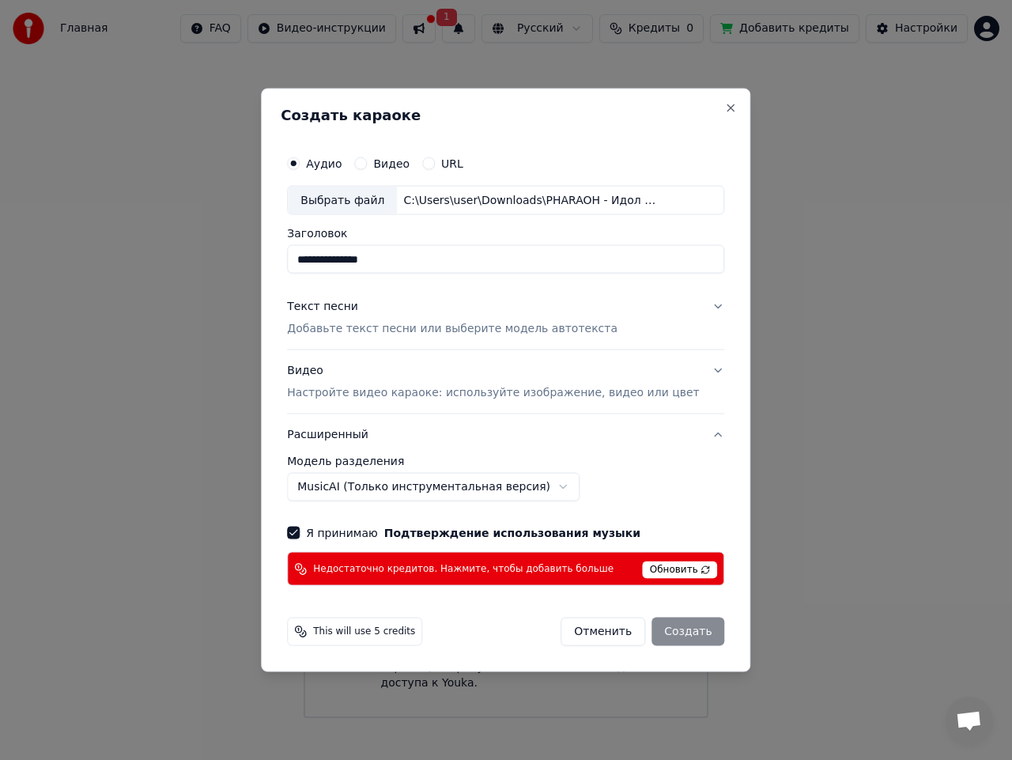
click at [668, 638] on div "Отменить Создать" at bounding box center [643, 631] width 164 height 28
click at [663, 568] on span "Обновить" at bounding box center [680, 569] width 75 height 17
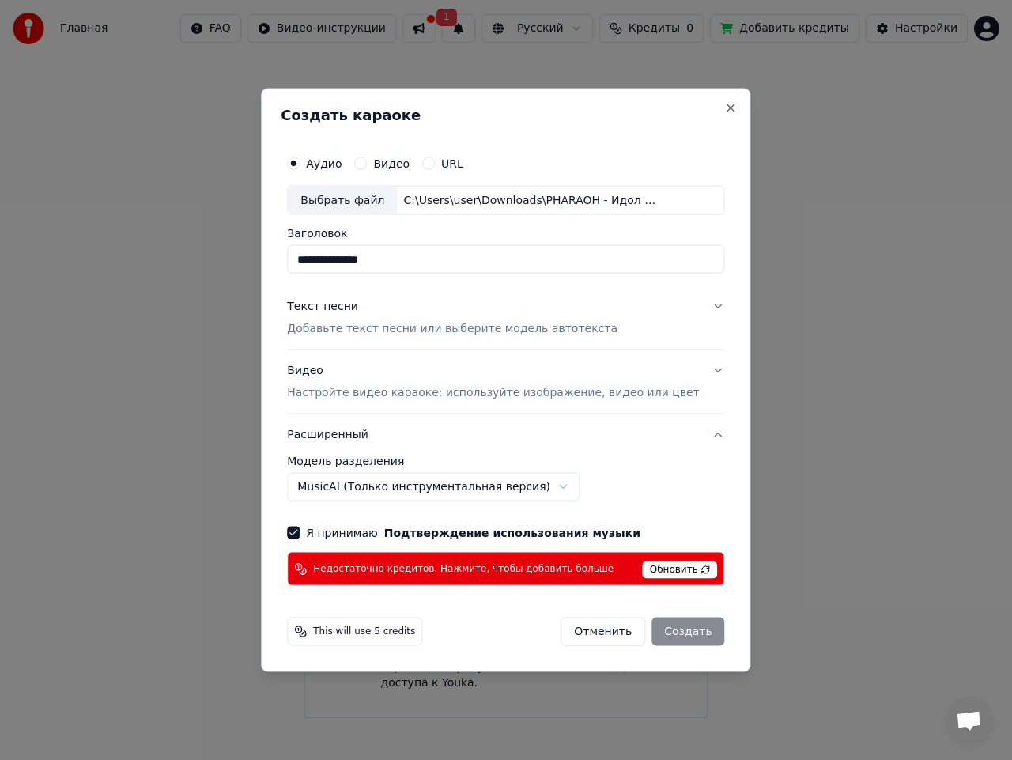
click at [663, 568] on span "Обновить" at bounding box center [680, 569] width 75 height 17
click at [411, 172] on div "Аудио Видео URL" at bounding box center [505, 163] width 437 height 32
click at [391, 168] on div "Видео" at bounding box center [381, 163] width 55 height 13
click at [397, 165] on label "Видео" at bounding box center [391, 162] width 36 height 11
click at [367, 165] on button "Видео" at bounding box center [360, 163] width 13 height 13
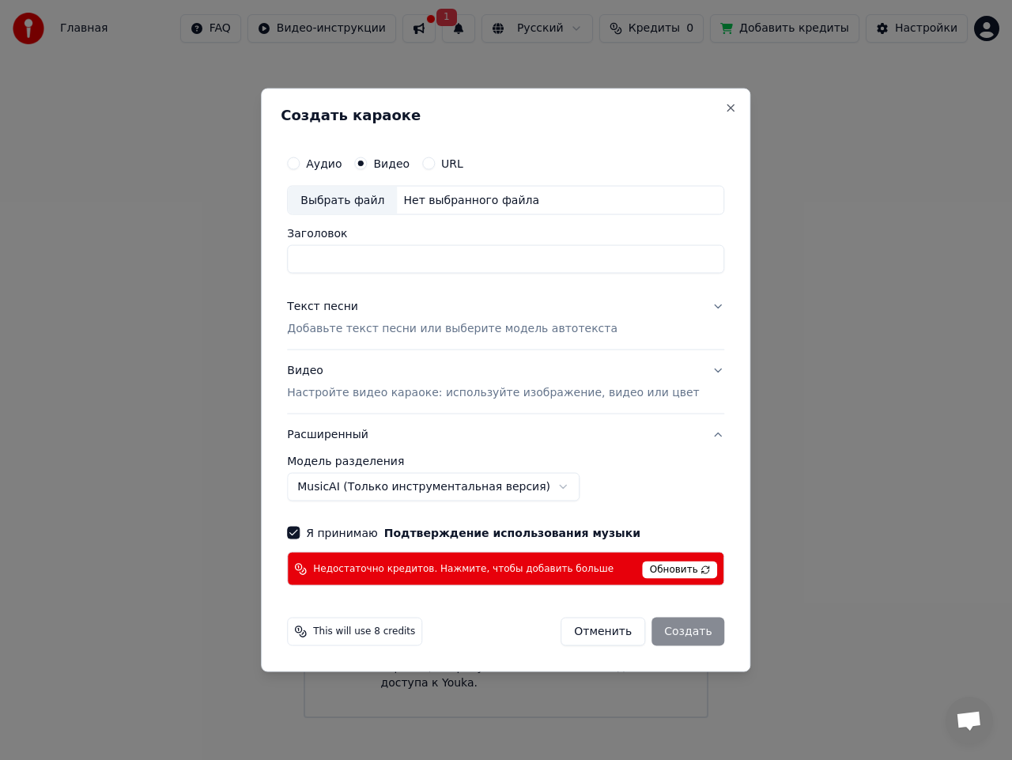
click at [342, 168] on label "Аудио" at bounding box center [324, 162] width 36 height 11
click at [300, 168] on button "Аудио" at bounding box center [293, 163] width 13 height 13
click at [725, 110] on button "Close" at bounding box center [731, 107] width 13 height 13
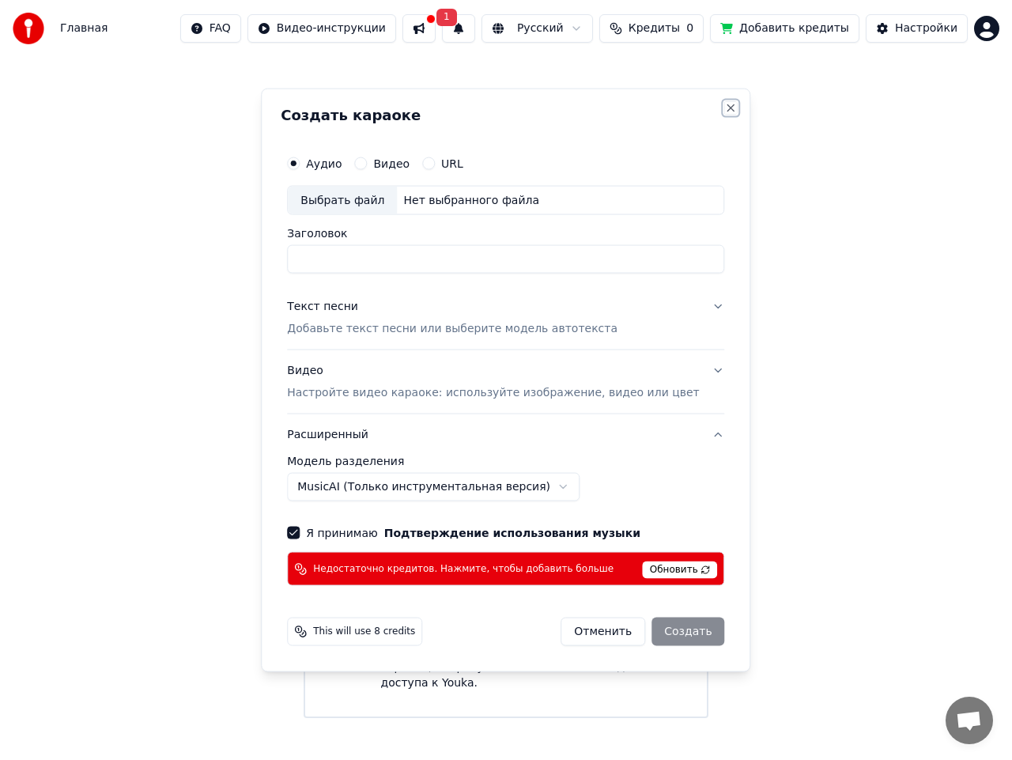
select select "******"
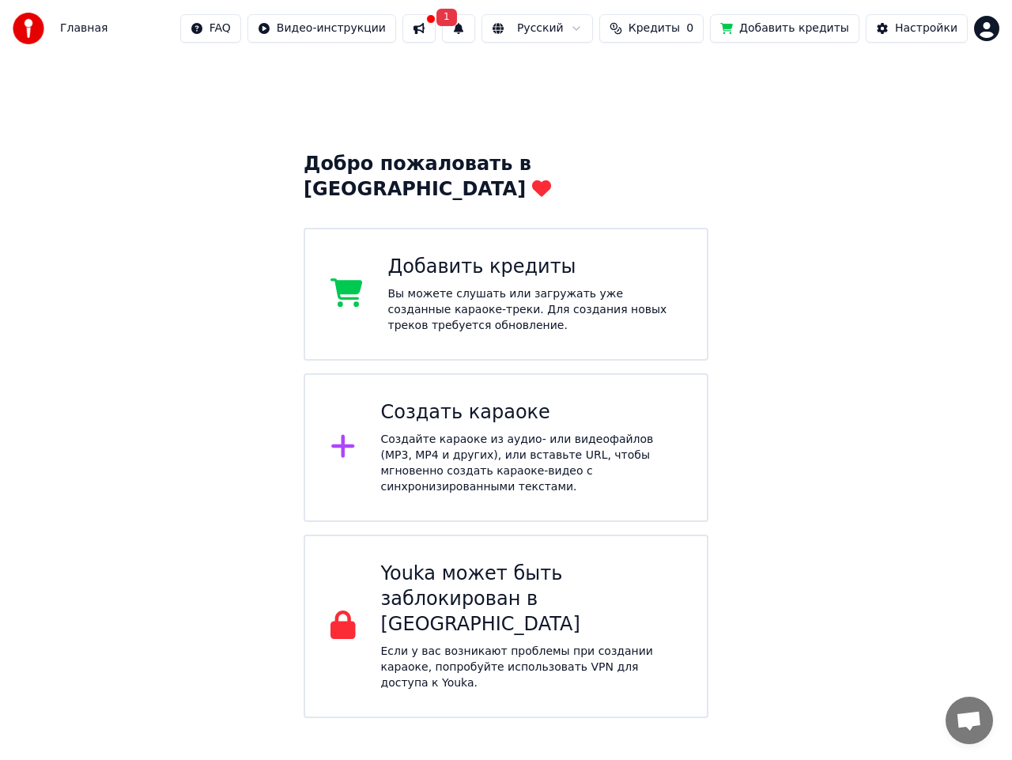
click at [436, 36] on button at bounding box center [418, 28] width 33 height 28
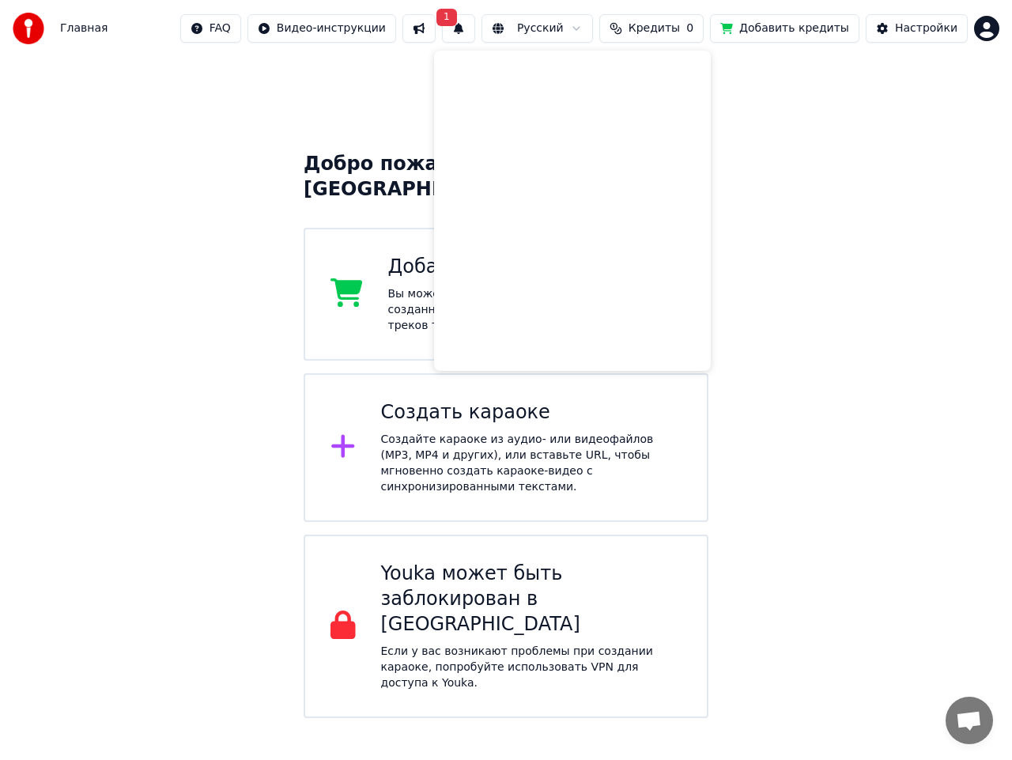
click at [436, 26] on button at bounding box center [418, 28] width 33 height 28
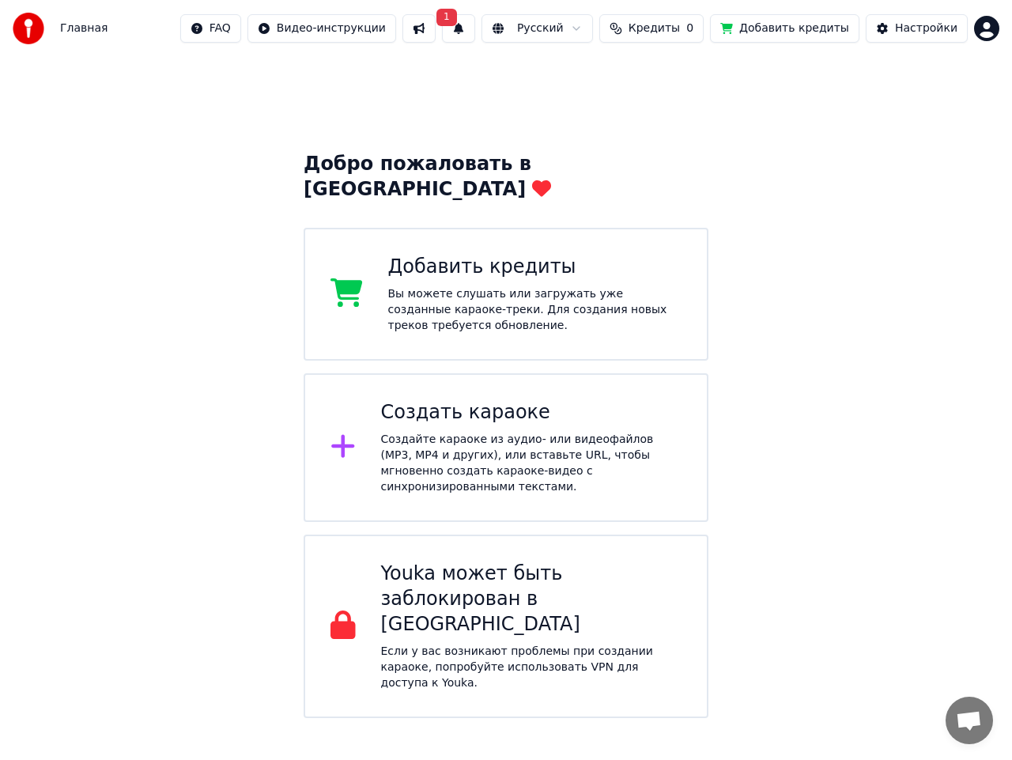
click at [436, 26] on button at bounding box center [418, 28] width 33 height 28
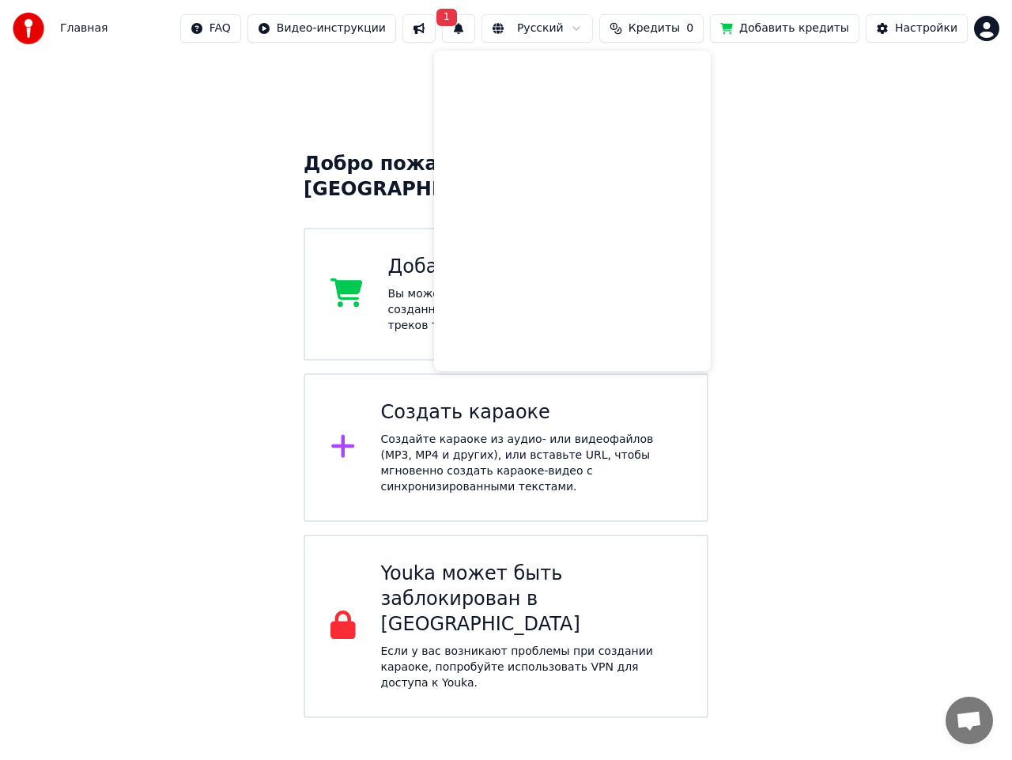
click at [457, 18] on span "1" at bounding box center [446, 17] width 21 height 17
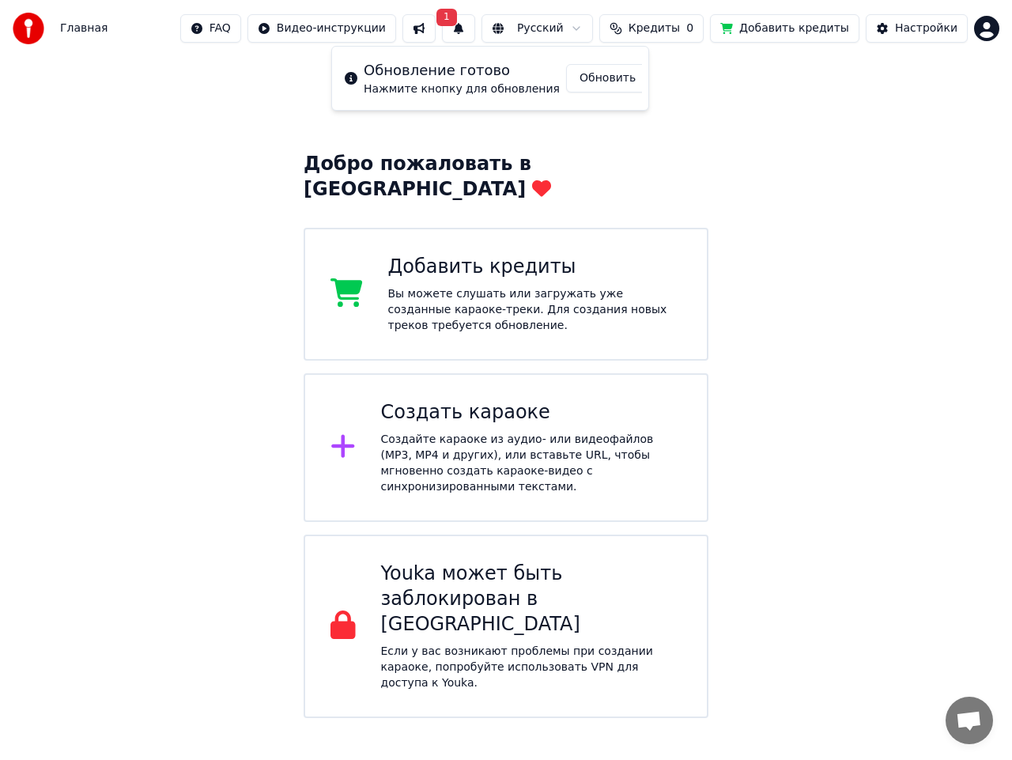
click at [580, 81] on button "Обновить" at bounding box center [607, 78] width 83 height 28
click at [518, 400] on div "Создать караоке" at bounding box center [531, 412] width 301 height 25
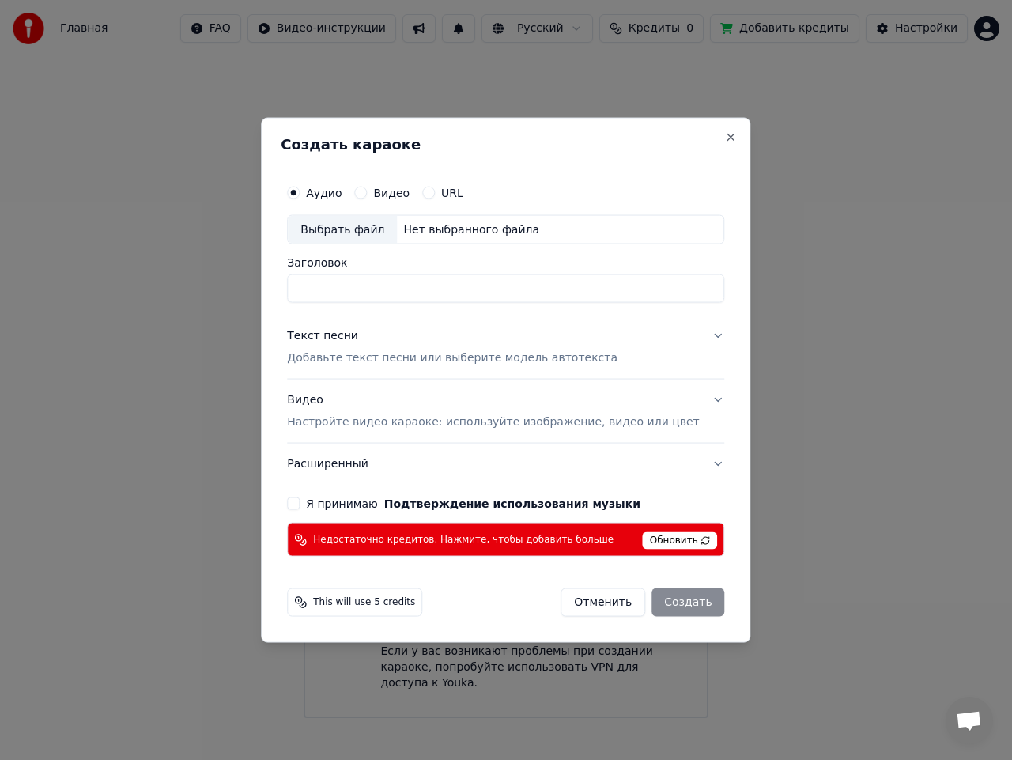
click at [300, 503] on button "Я принимаю Подтверждение использования музыки" at bounding box center [293, 503] width 13 height 13
click at [353, 270] on div "Заголовок" at bounding box center [505, 280] width 437 height 46
click at [354, 271] on div "Заголовок" at bounding box center [505, 280] width 437 height 46
click at [357, 277] on input "Заголовок" at bounding box center [505, 288] width 437 height 28
